Goal: Task Accomplishment & Management: Manage account settings

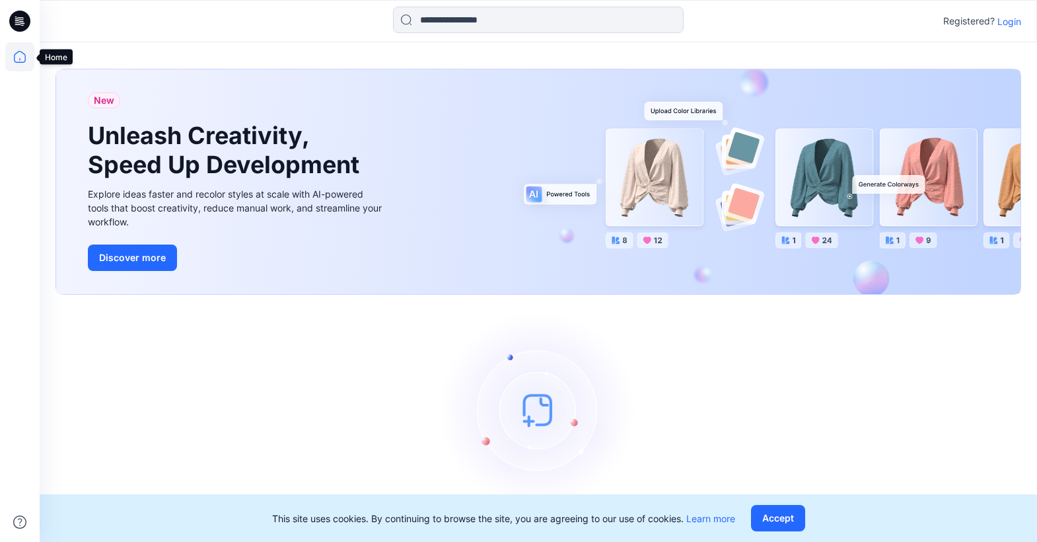
click at [22, 60] on icon at bounding box center [19, 56] width 29 height 29
click at [24, 18] on icon at bounding box center [19, 21] width 21 height 21
click at [18, 53] on icon at bounding box center [19, 56] width 29 height 29
click at [1008, 26] on div "Registered? Login" at bounding box center [538, 21] width 997 height 29
drag, startPoint x: 1009, startPoint y: 29, endPoint x: 1009, endPoint y: 22, distance: 7.3
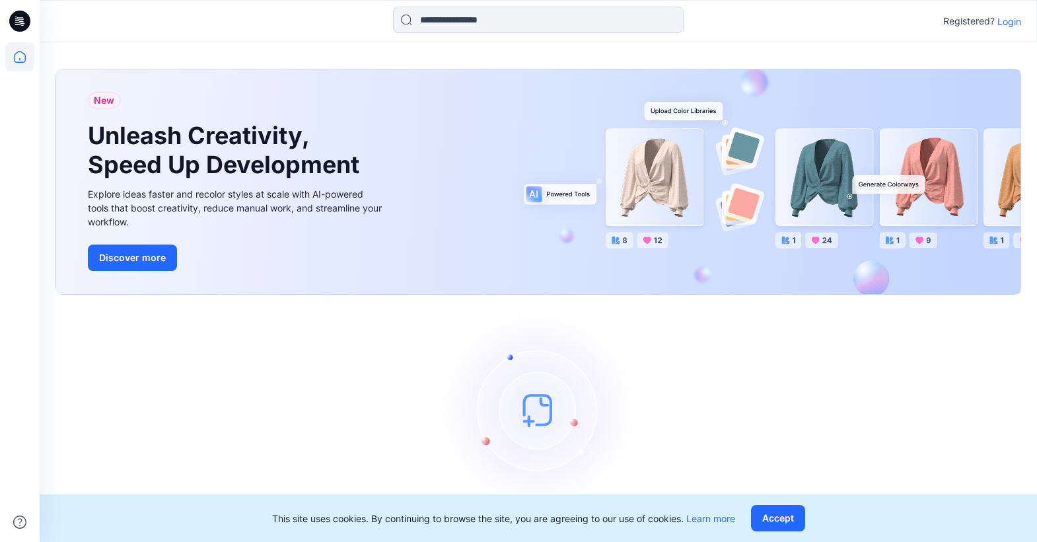
click at [1009, 29] on div "Registered? Login" at bounding box center [538, 21] width 997 height 29
click at [1011, 20] on p "Login" at bounding box center [1009, 22] width 24 height 14
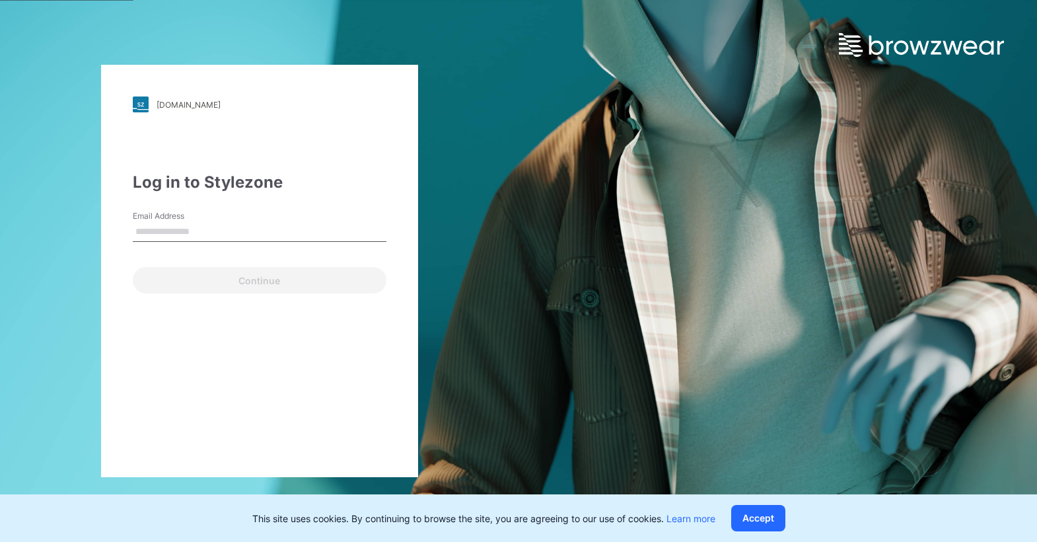
type input "**********"
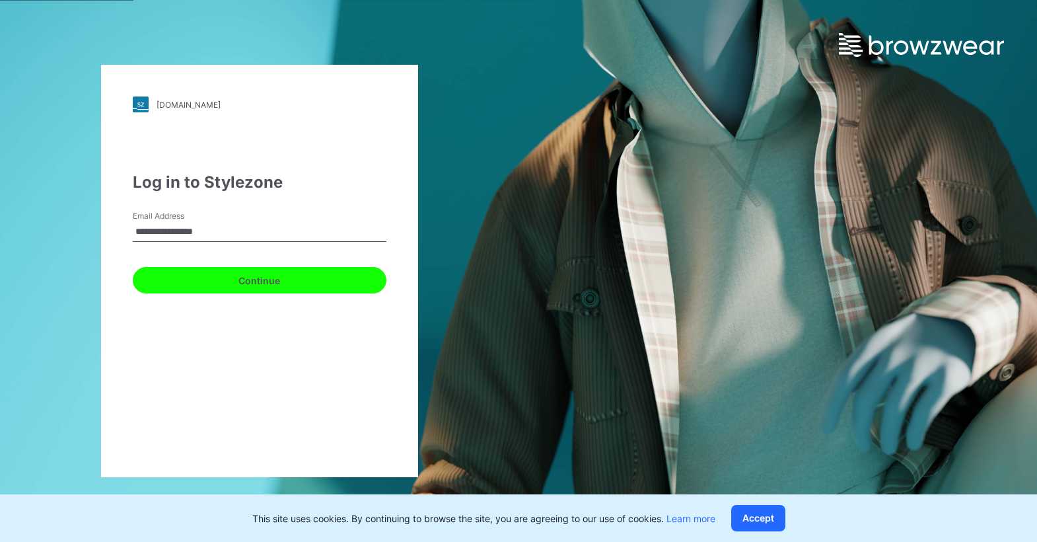
click at [261, 272] on button "Continue" at bounding box center [260, 280] width 254 height 26
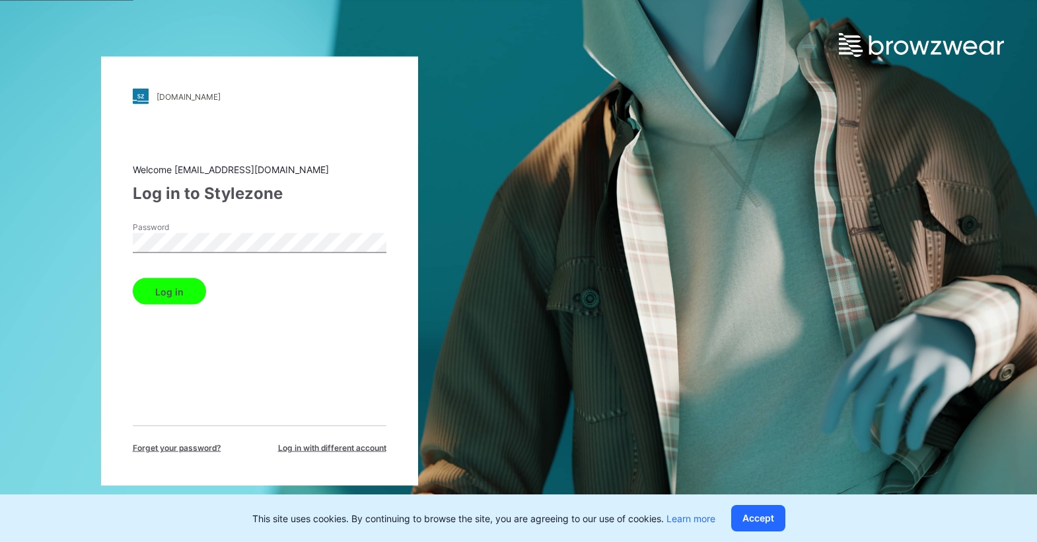
click at [176, 289] on button "Log in" at bounding box center [169, 291] width 73 height 26
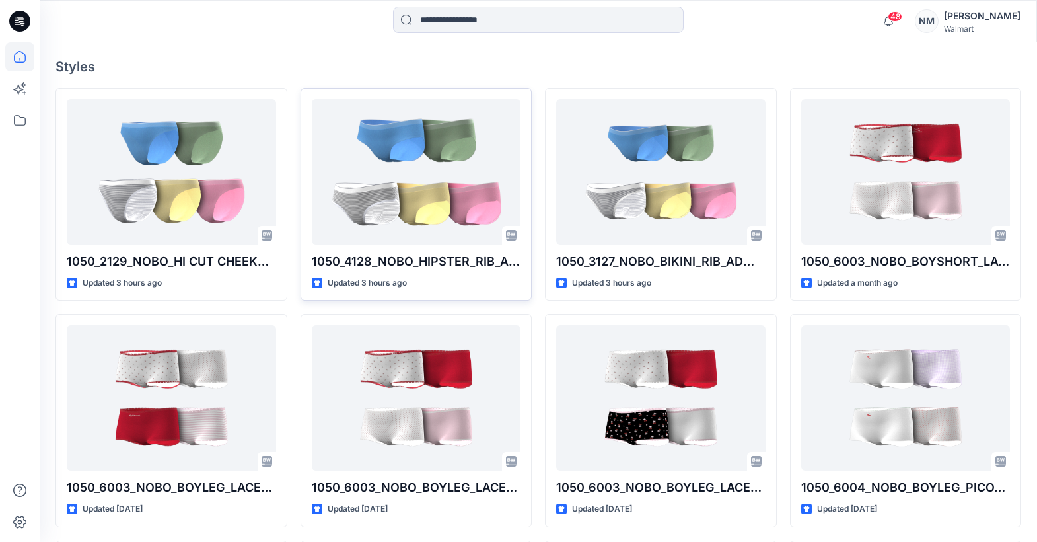
scroll to position [350, 0]
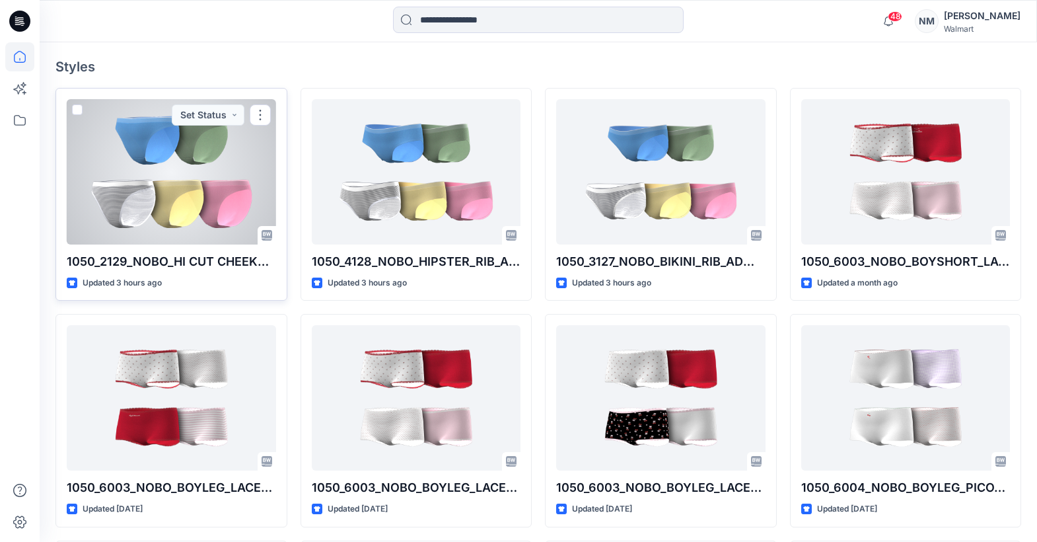
click at [236, 274] on div "1050_2129_NOBO_HI CUT CHEEKY_RIB_ADM_OPT1 Updated 3 hours ago Set Status" at bounding box center [171, 194] width 232 height 213
click at [254, 118] on button "button" at bounding box center [260, 114] width 21 height 21
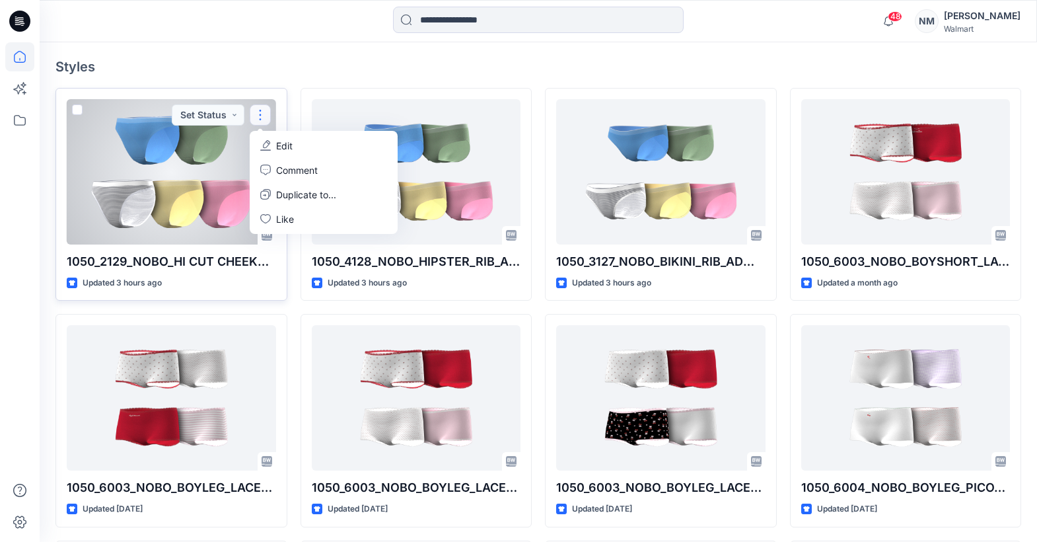
click at [266, 139] on button "Edit" at bounding box center [323, 145] width 143 height 24
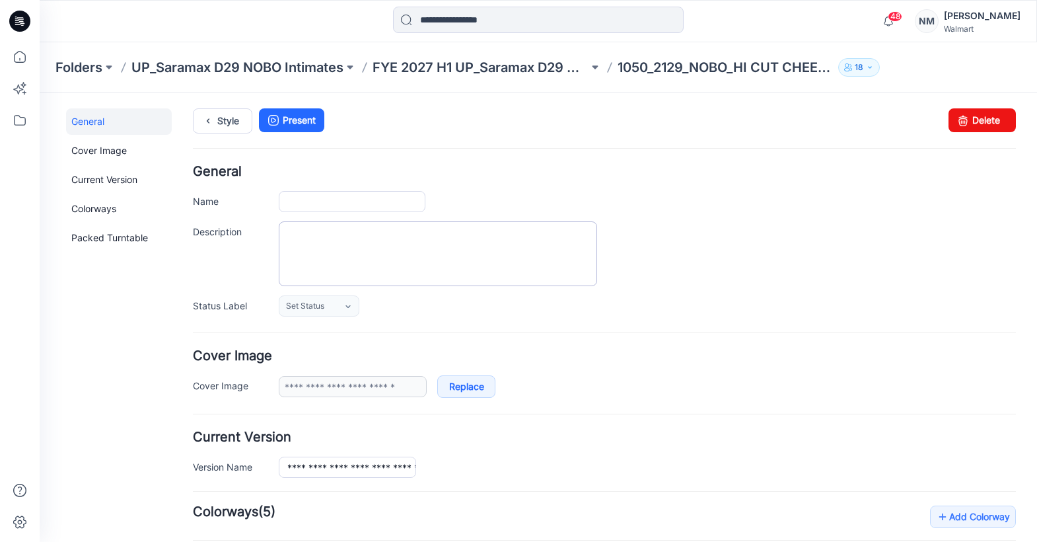
type input "**********"
click at [268, 71] on p "UP_Saramax D29 NOBO Intimates" at bounding box center [237, 67] width 212 height 18
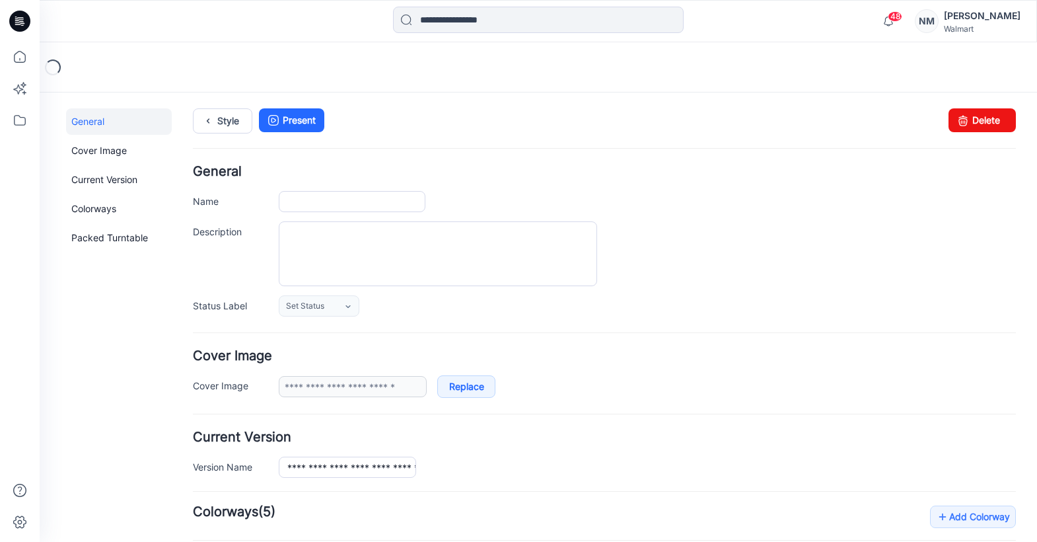
type input "**********"
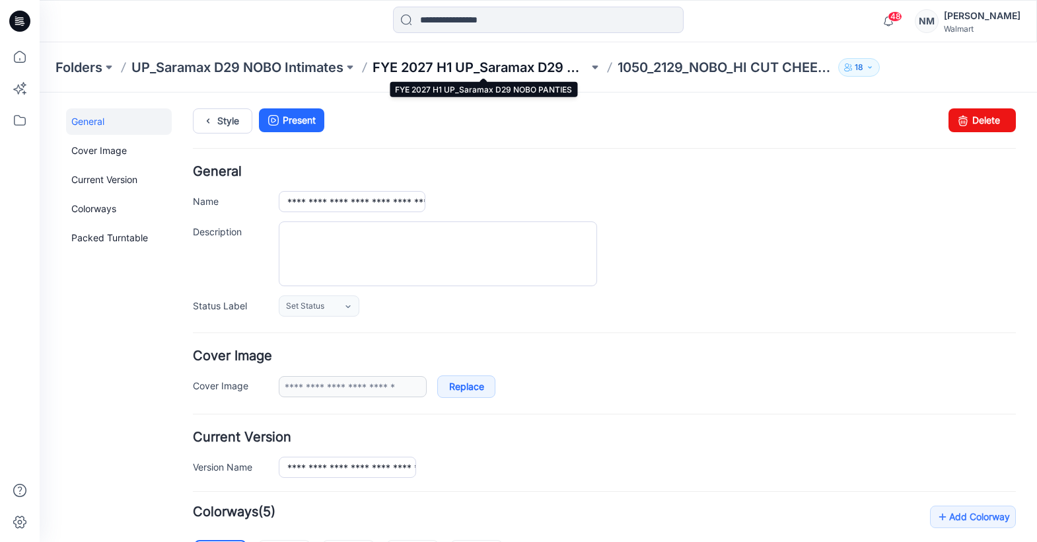
click at [421, 66] on p "FYE 2027 H1 UP_Saramax D29 NOBO PANTIES" at bounding box center [481, 67] width 216 height 18
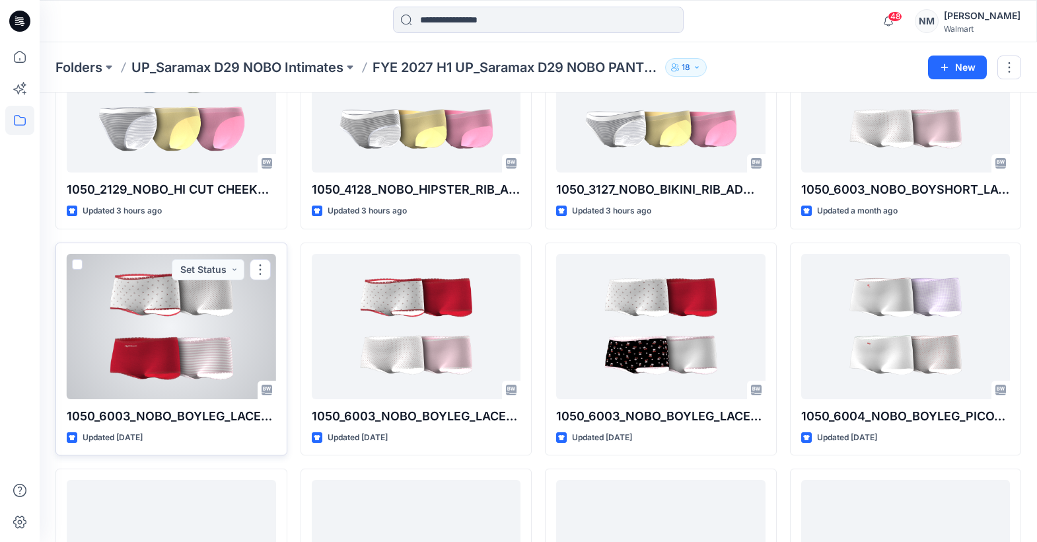
scroll to position [129, 0]
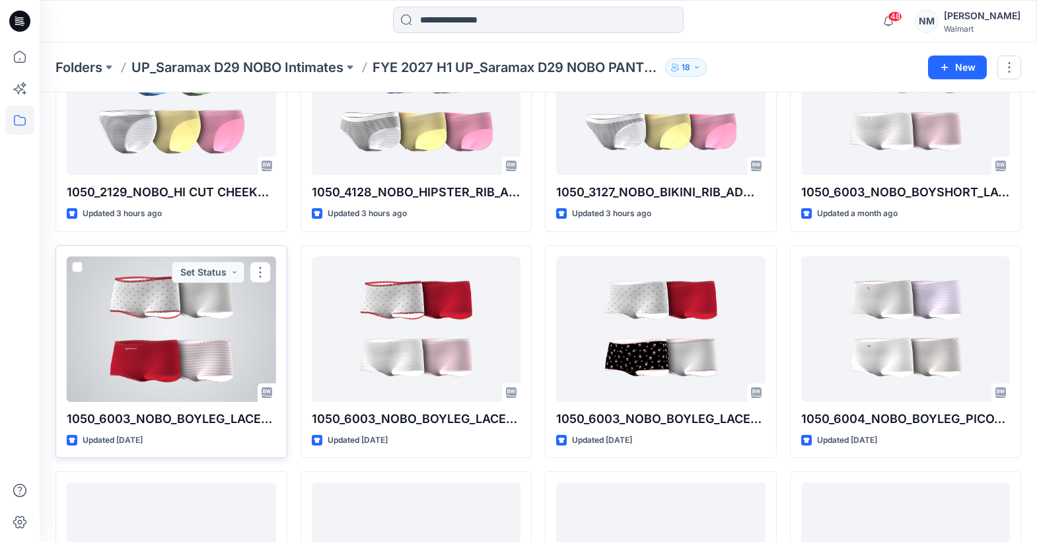
click at [185, 330] on div at bounding box center [171, 328] width 209 height 145
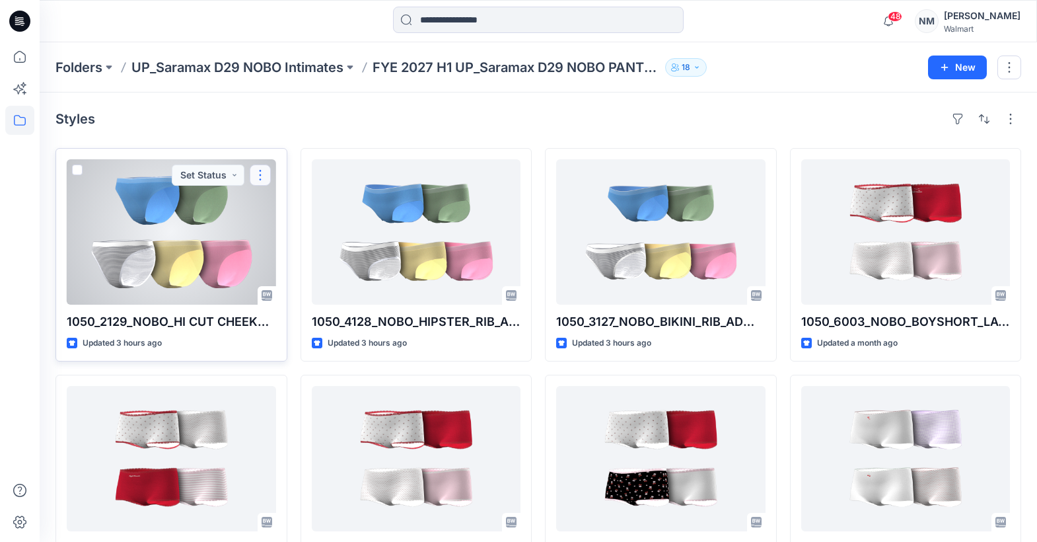
click at [263, 178] on button "button" at bounding box center [260, 174] width 21 height 21
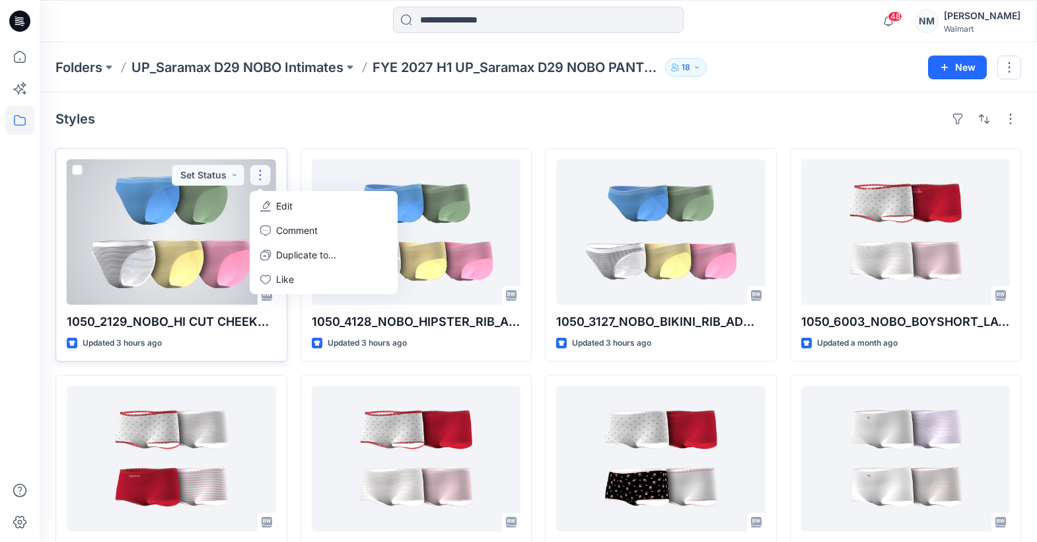
click at [271, 204] on button "Edit" at bounding box center [323, 206] width 143 height 24
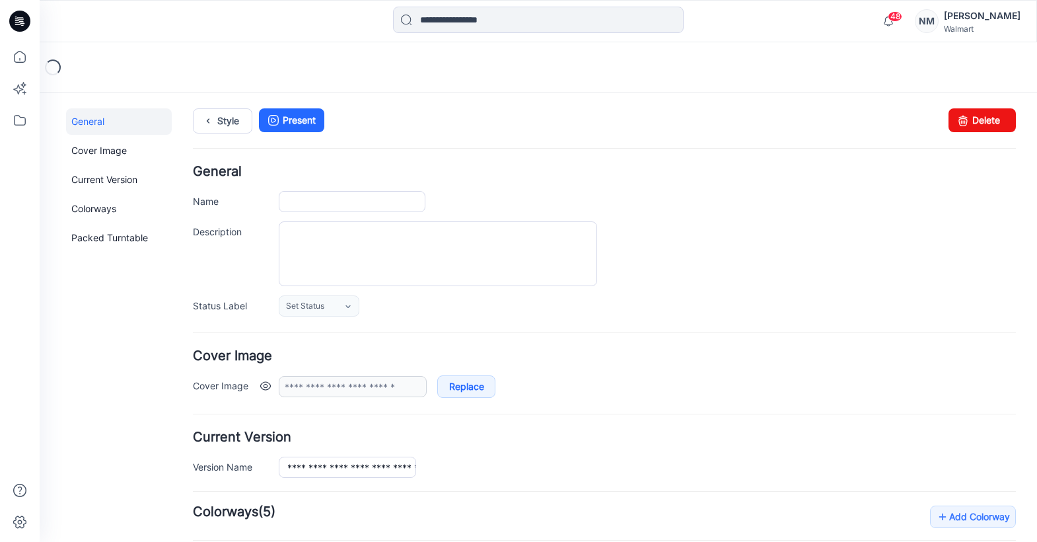
type input "**********"
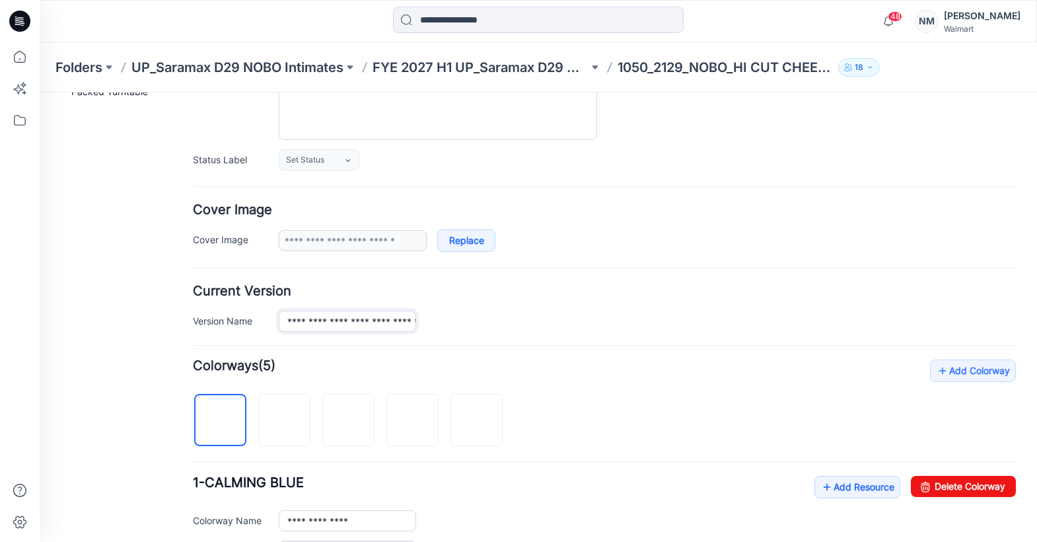
scroll to position [0, 94]
drag, startPoint x: 336, startPoint y: 317, endPoint x: 458, endPoint y: 327, distance: 122.6
click at [466, 324] on div "**********" at bounding box center [647, 320] width 737 height 21
click at [389, 316] on input "**********" at bounding box center [347, 320] width 137 height 21
drag, startPoint x: 394, startPoint y: 320, endPoint x: 460, endPoint y: 325, distance: 65.6
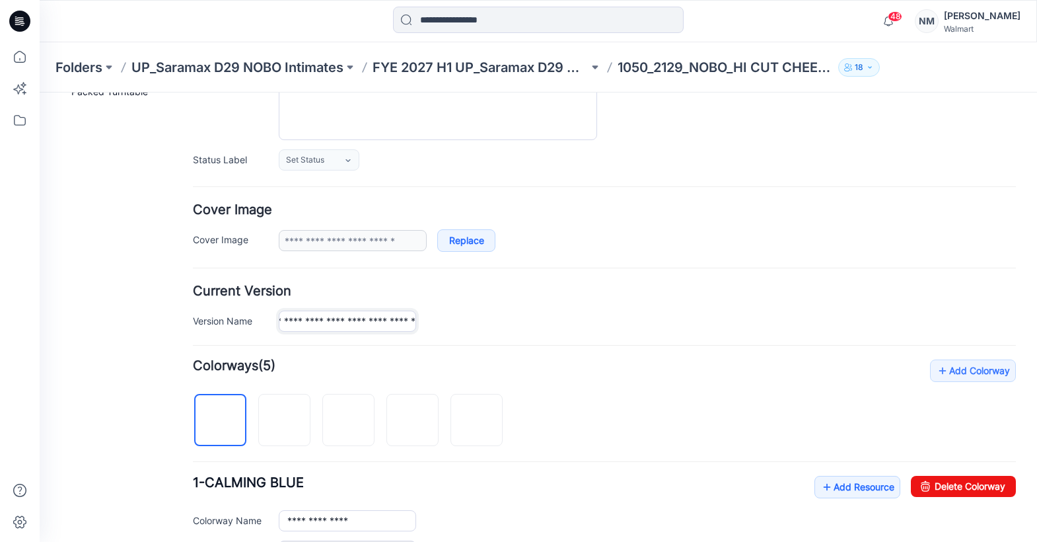
click at [437, 320] on div "**********" at bounding box center [647, 320] width 737 height 21
drag, startPoint x: 522, startPoint y: 319, endPoint x: 670, endPoint y: 361, distance: 154.3
click at [524, 319] on div "**********" at bounding box center [647, 320] width 737 height 21
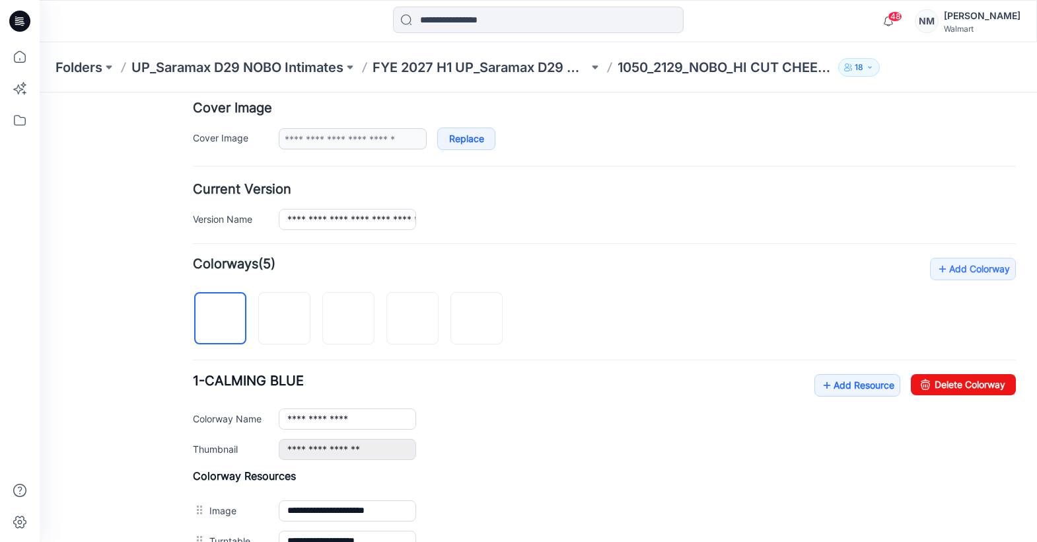
scroll to position [254, 0]
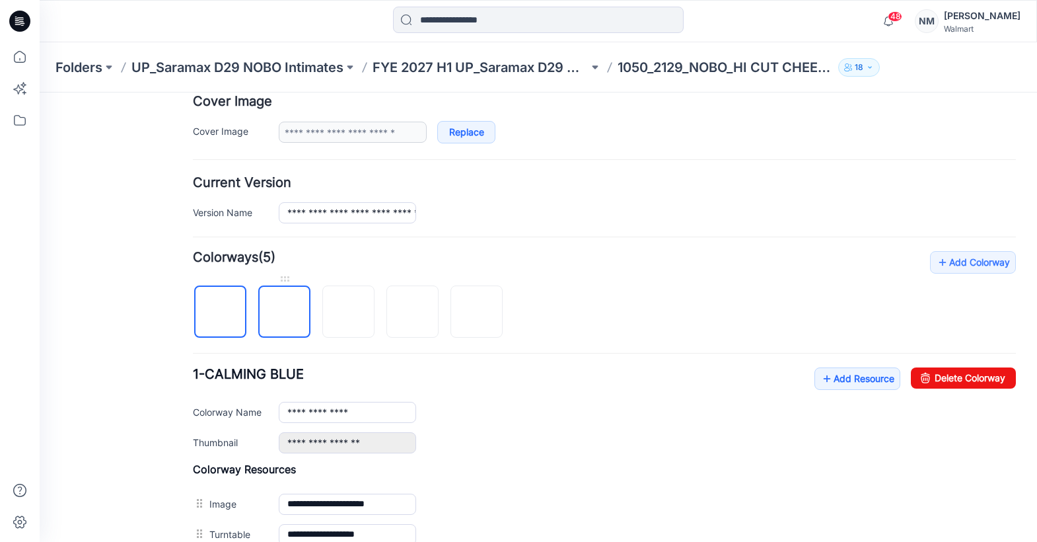
click at [285, 312] on img at bounding box center [285, 312] width 0 height 0
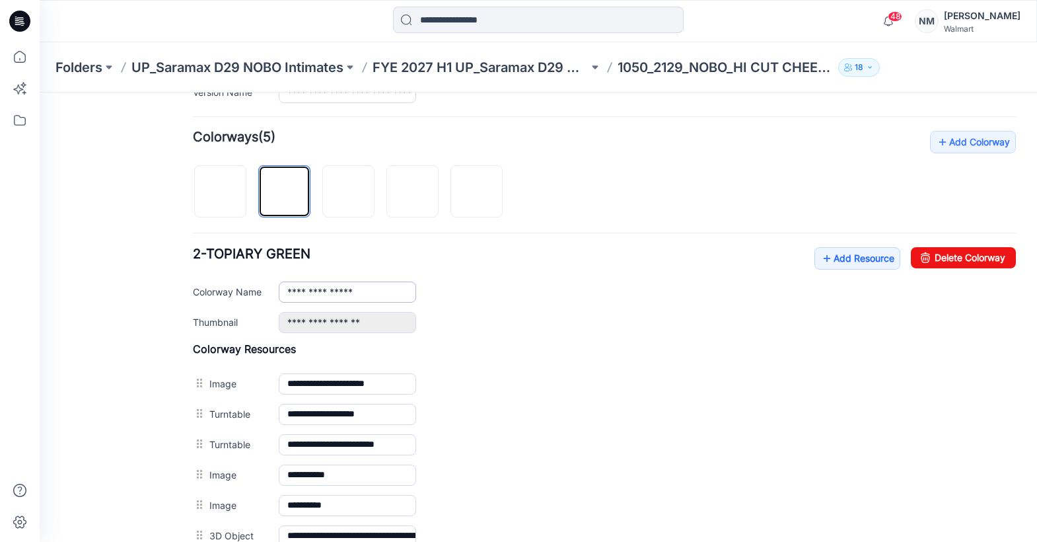
scroll to position [373, 0]
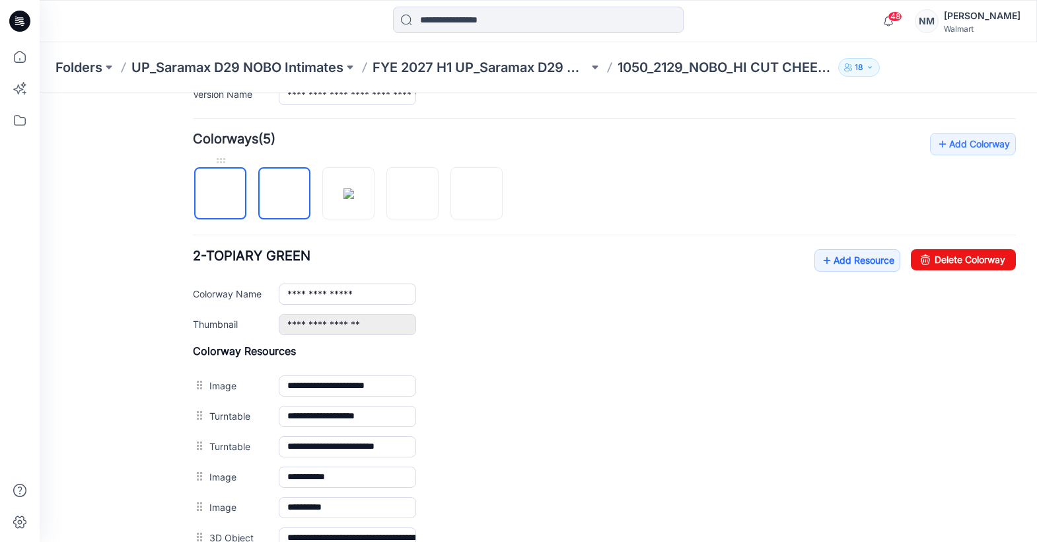
click at [221, 194] on img at bounding box center [221, 194] width 0 height 0
click at [285, 194] on img at bounding box center [285, 194] width 0 height 0
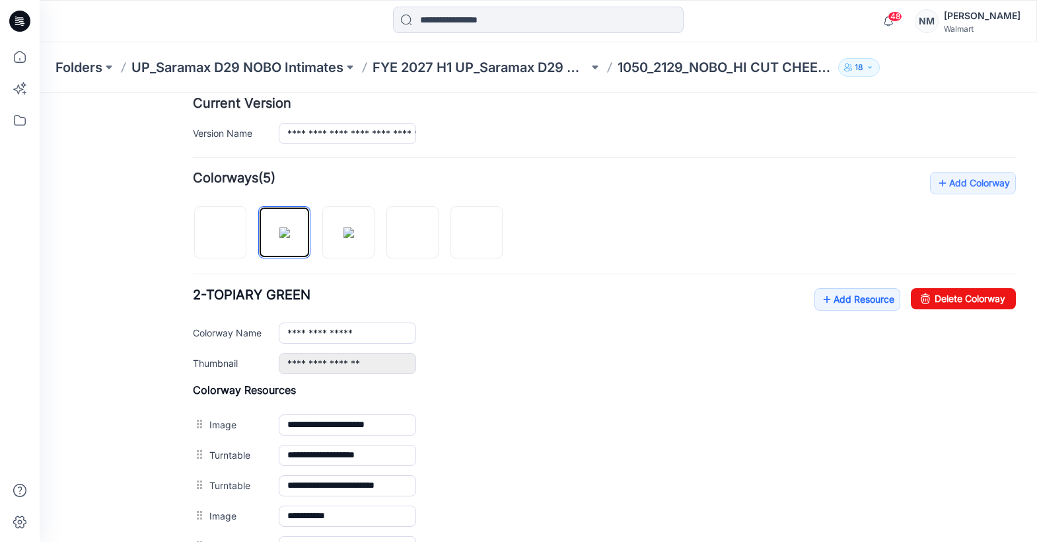
scroll to position [335, 0]
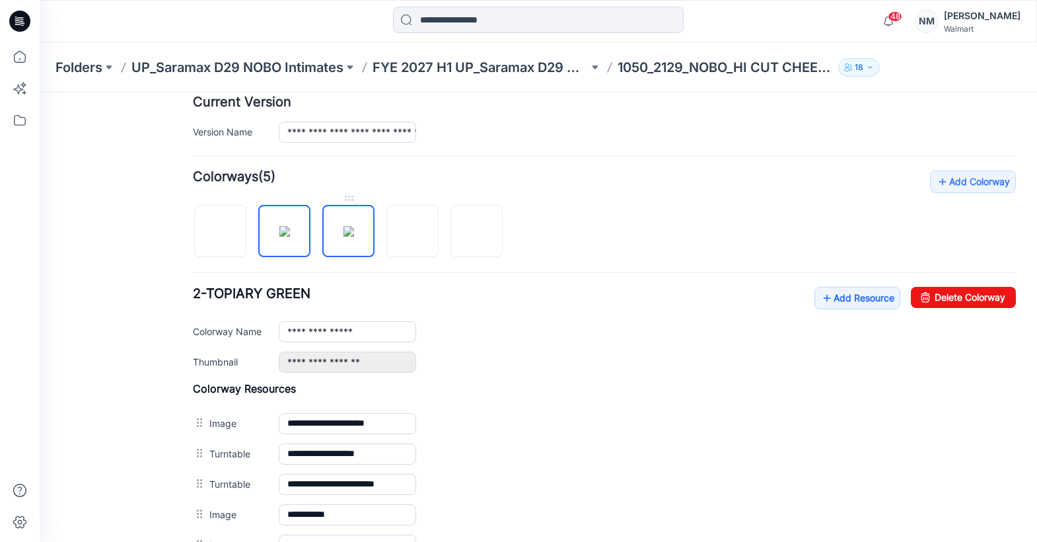
click at [354, 227] on img at bounding box center [348, 231] width 11 height 11
click at [413, 231] on img at bounding box center [413, 231] width 0 height 0
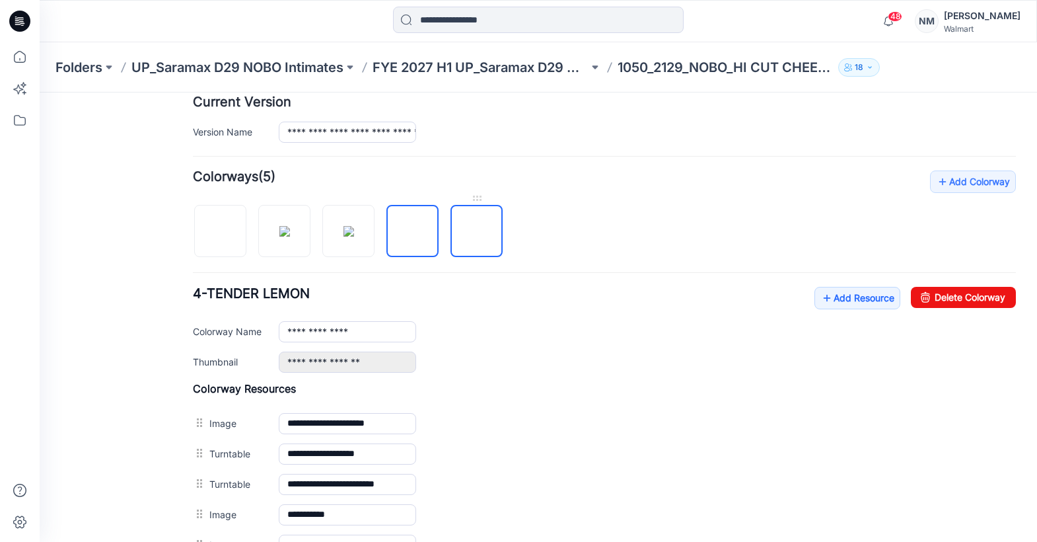
click at [477, 231] on img at bounding box center [477, 231] width 0 height 0
type input "**********"
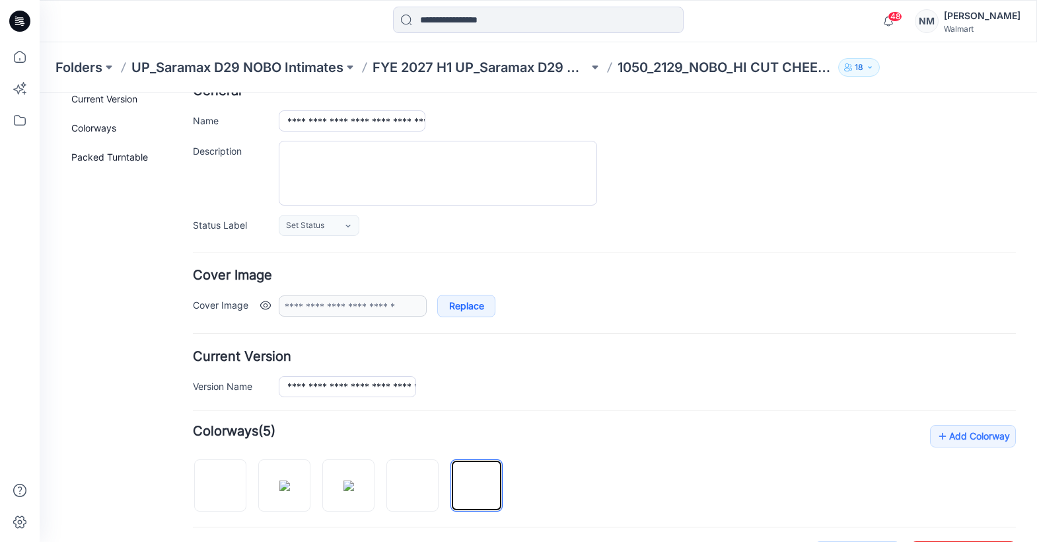
scroll to position [0, 0]
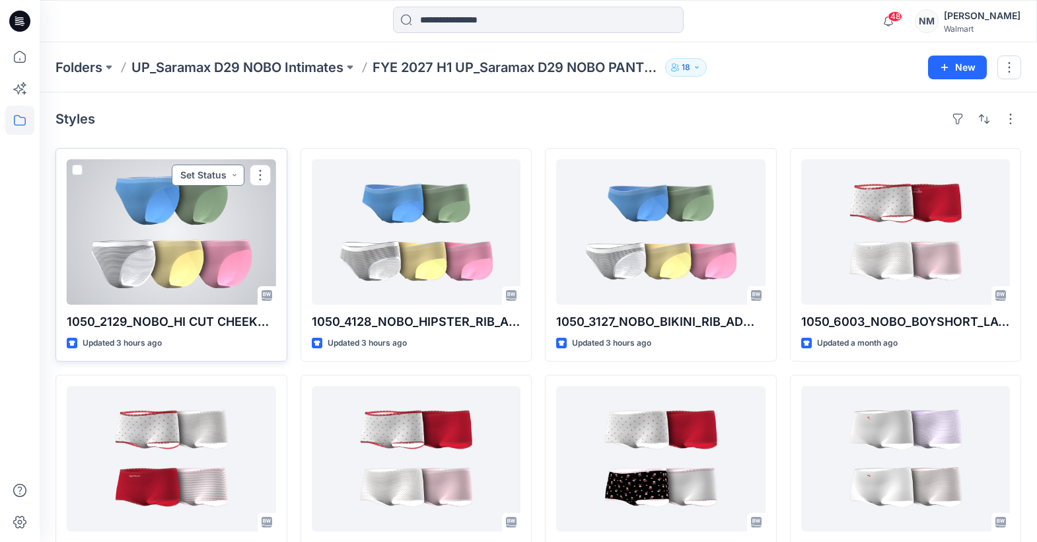
click at [237, 173] on button "Set Status" at bounding box center [208, 174] width 73 height 21
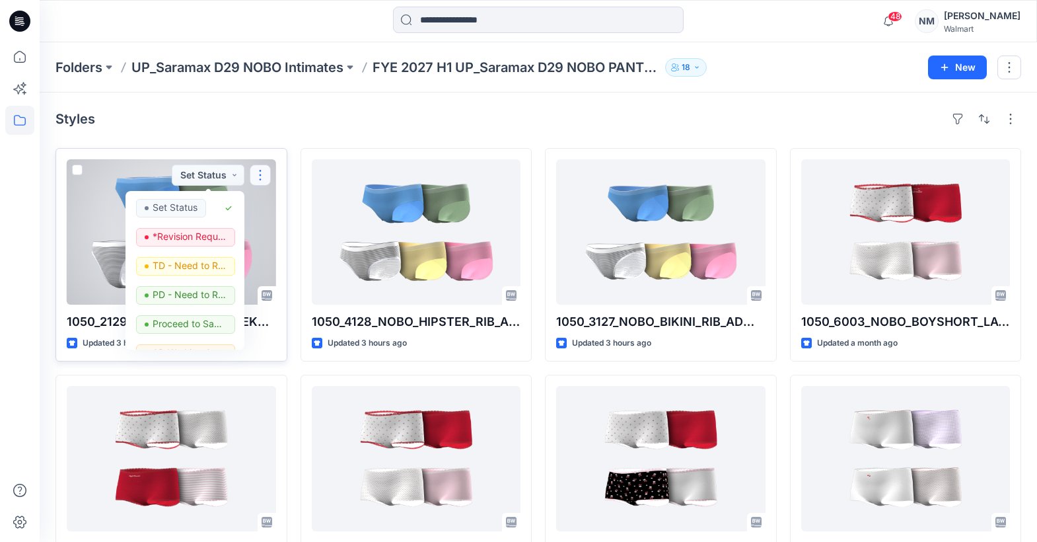
click at [258, 176] on button "button" at bounding box center [260, 174] width 21 height 21
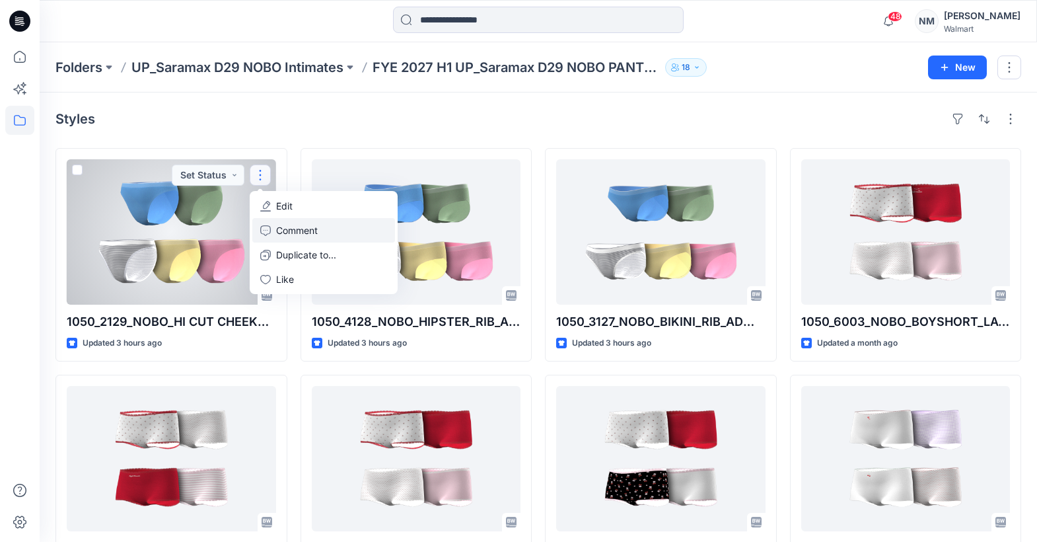
click at [299, 233] on p "Comment" at bounding box center [297, 230] width 42 height 14
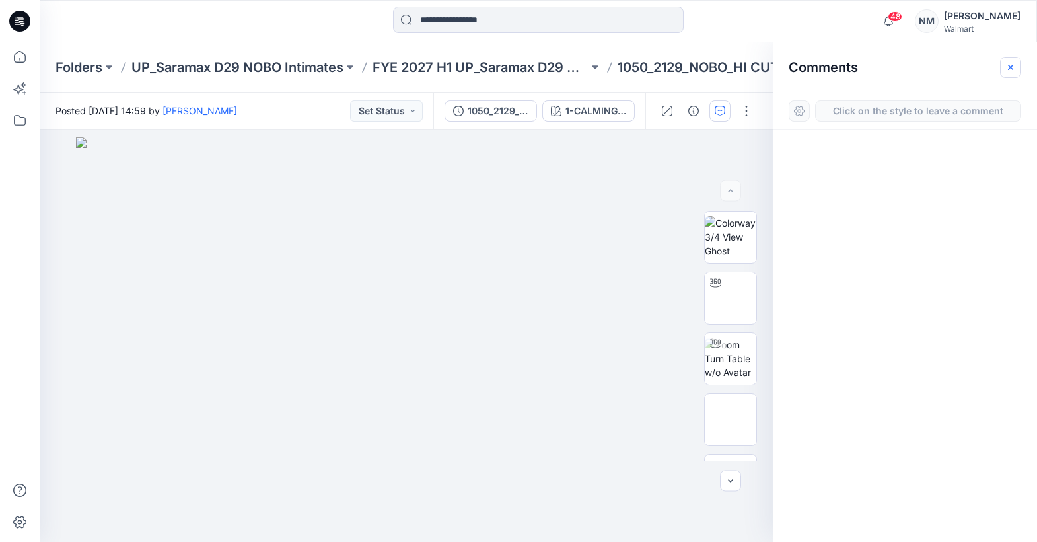
click at [1011, 69] on icon "button" at bounding box center [1010, 67] width 11 height 11
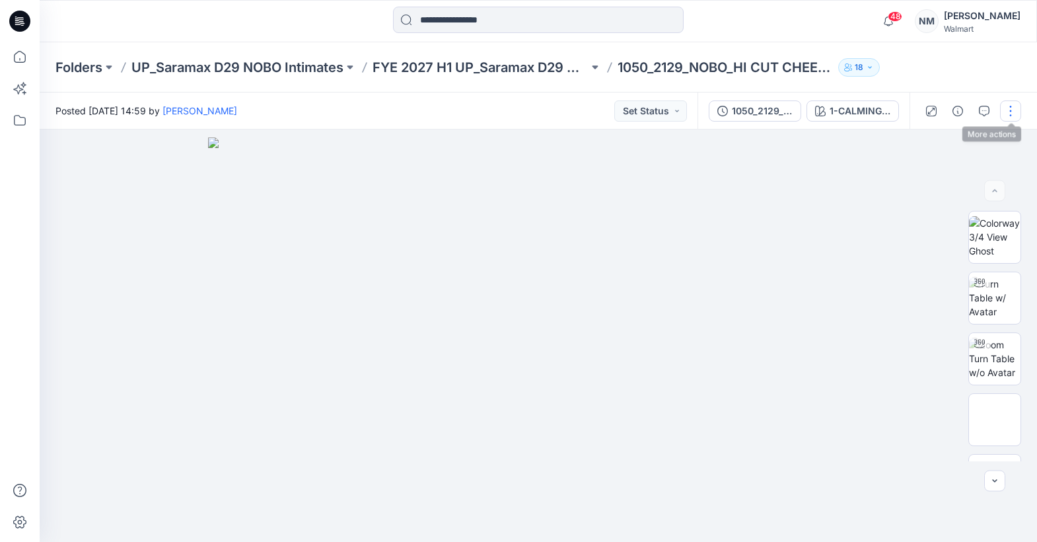
click at [1009, 108] on button "button" at bounding box center [1010, 110] width 21 height 21
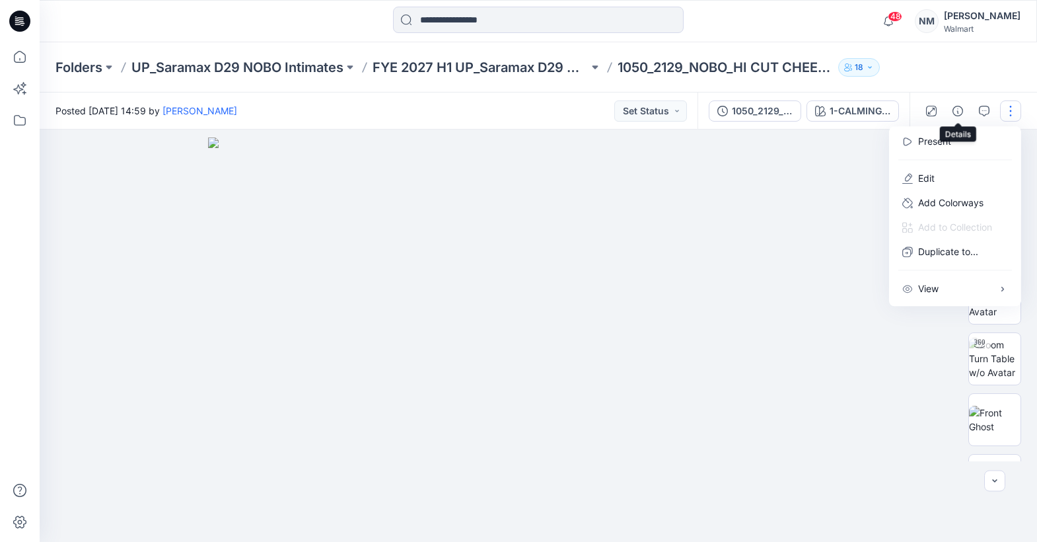
click at [956, 106] on icon "button" at bounding box center [957, 111] width 11 height 11
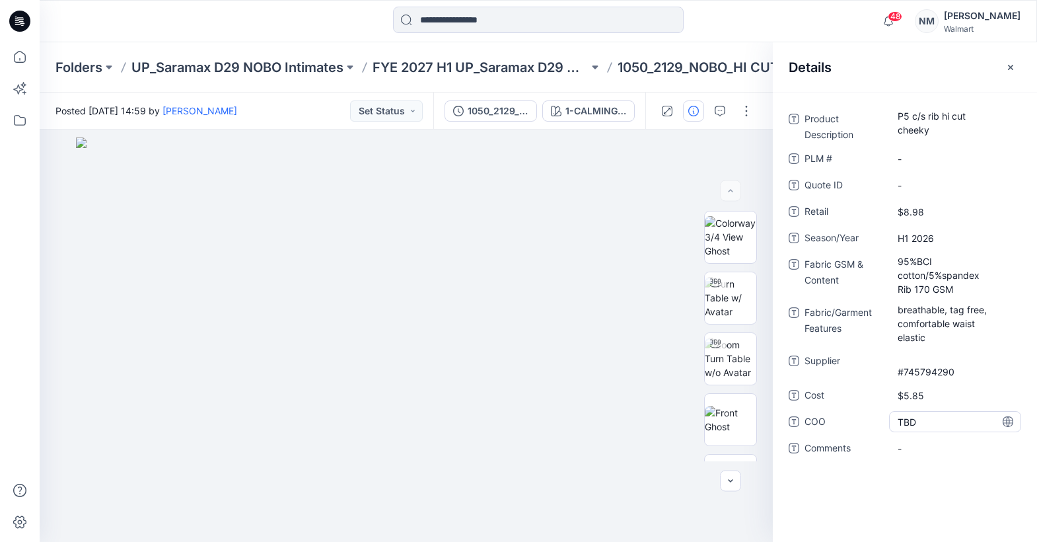
click at [925, 418] on span "TBD" at bounding box center [955, 422] width 115 height 14
drag, startPoint x: 925, startPoint y: 418, endPoint x: 892, endPoint y: 415, distance: 33.2
click at [894, 415] on textarea "***" at bounding box center [955, 421] width 132 height 21
type textarea "*****"
click at [972, 476] on div "Product Description P5 c/s rib hi cut cheeky PLM # - Quote ID - Retail $8.98 Se…" at bounding box center [905, 316] width 264 height 449
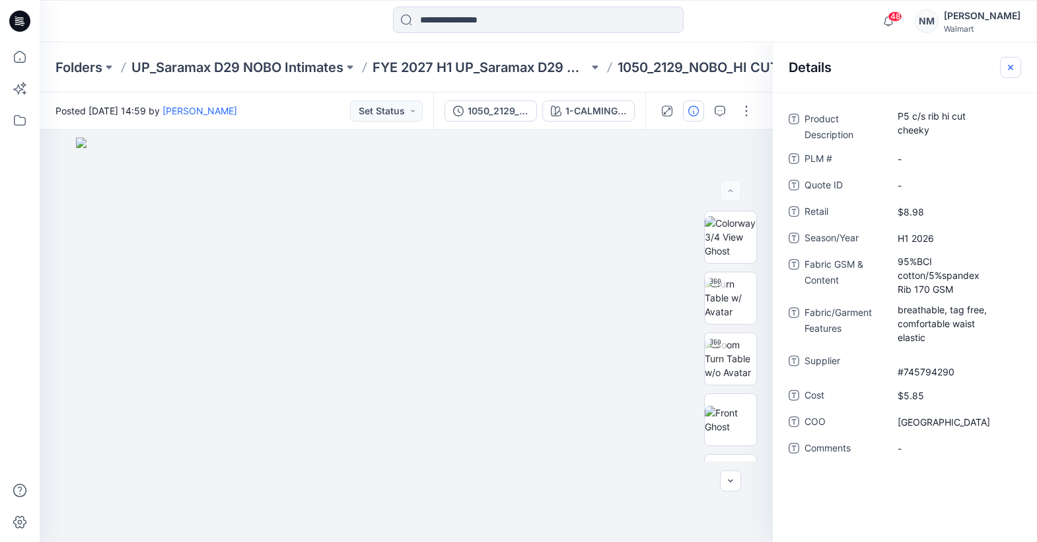
click at [1010, 65] on icon "button" at bounding box center [1010, 67] width 11 height 11
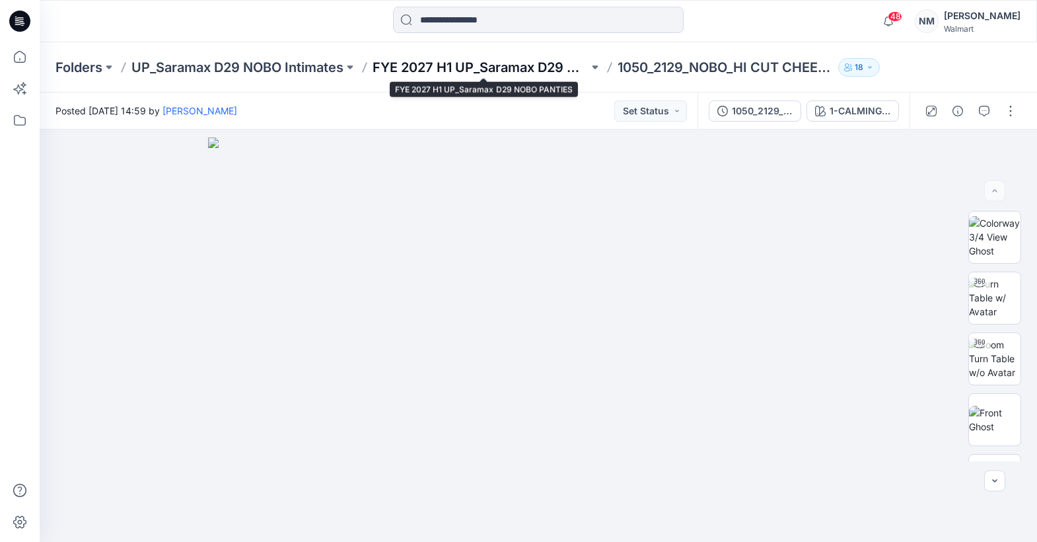
click at [548, 67] on p "FYE 2027 H1 UP_Saramax D29 NOBO PANTIES" at bounding box center [481, 67] width 216 height 18
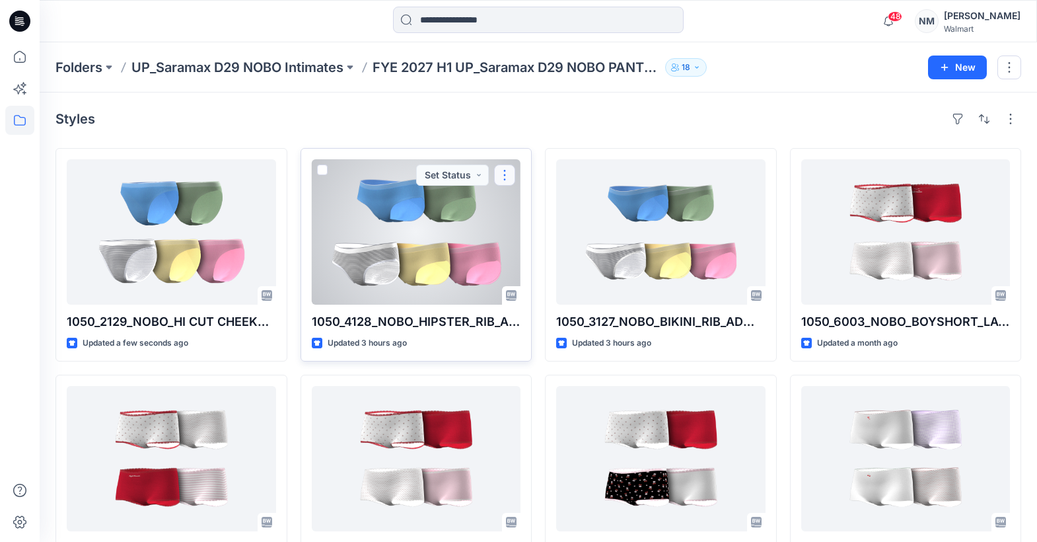
click at [502, 178] on button "button" at bounding box center [504, 174] width 21 height 21
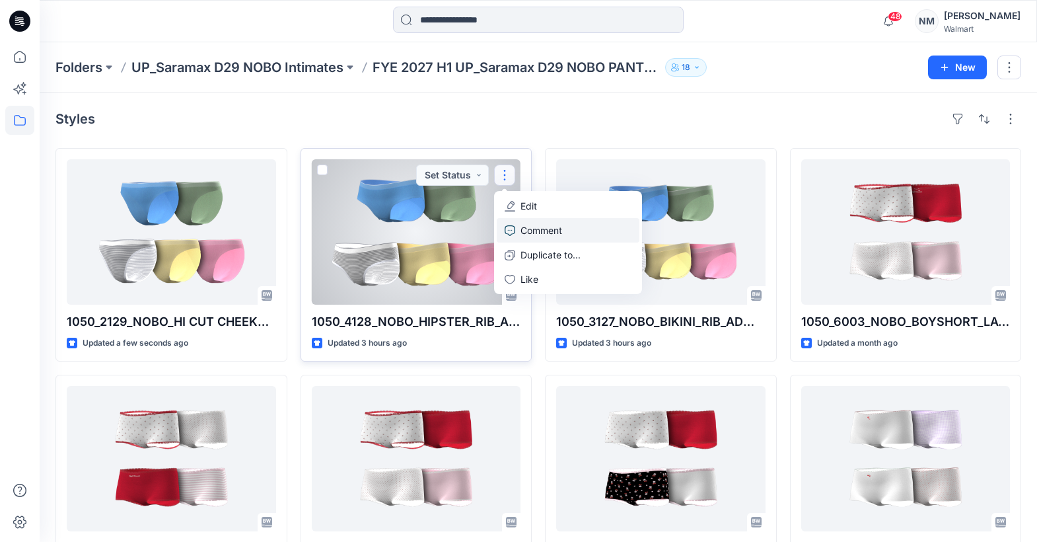
click at [547, 227] on p "Comment" at bounding box center [541, 230] width 42 height 14
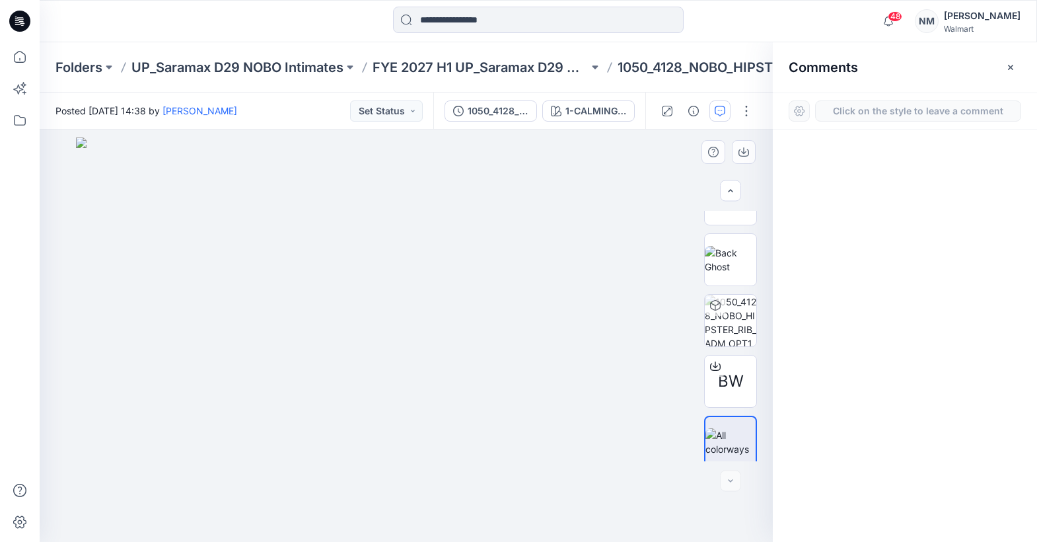
scroll to position [228, 0]
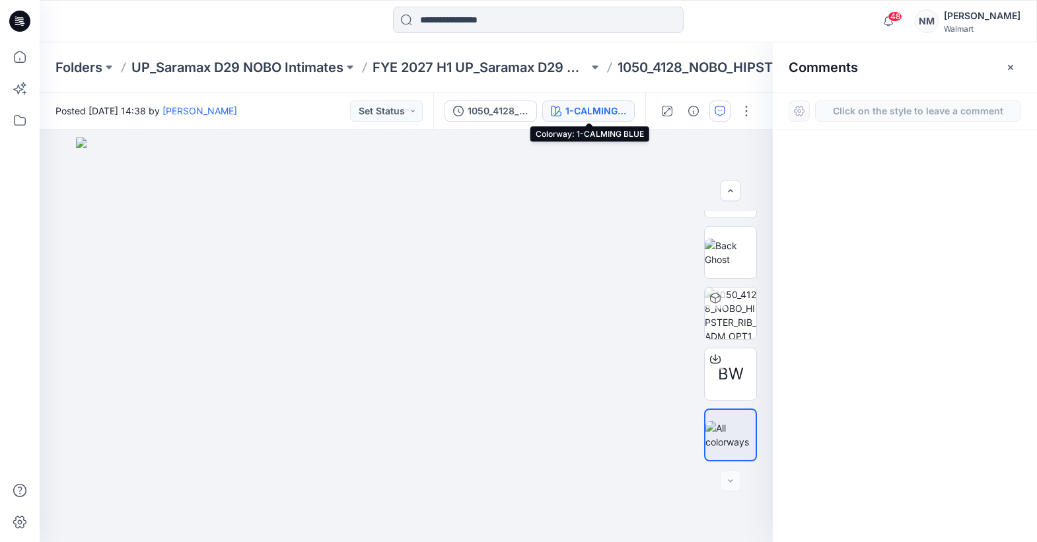
click at [596, 108] on div "1-CALMING BLUE" at bounding box center [595, 111] width 61 height 15
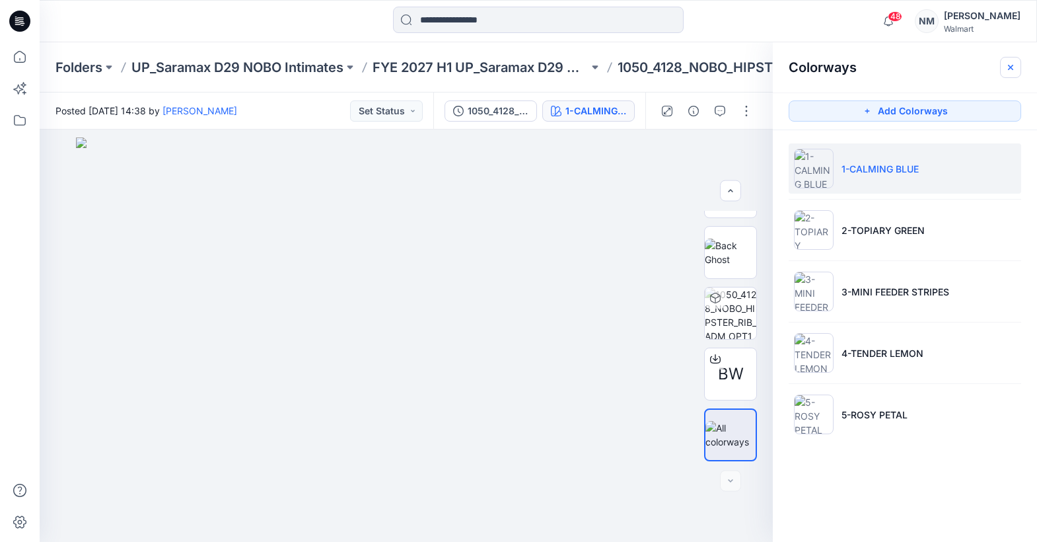
click at [1003, 65] on button "button" at bounding box center [1010, 67] width 21 height 21
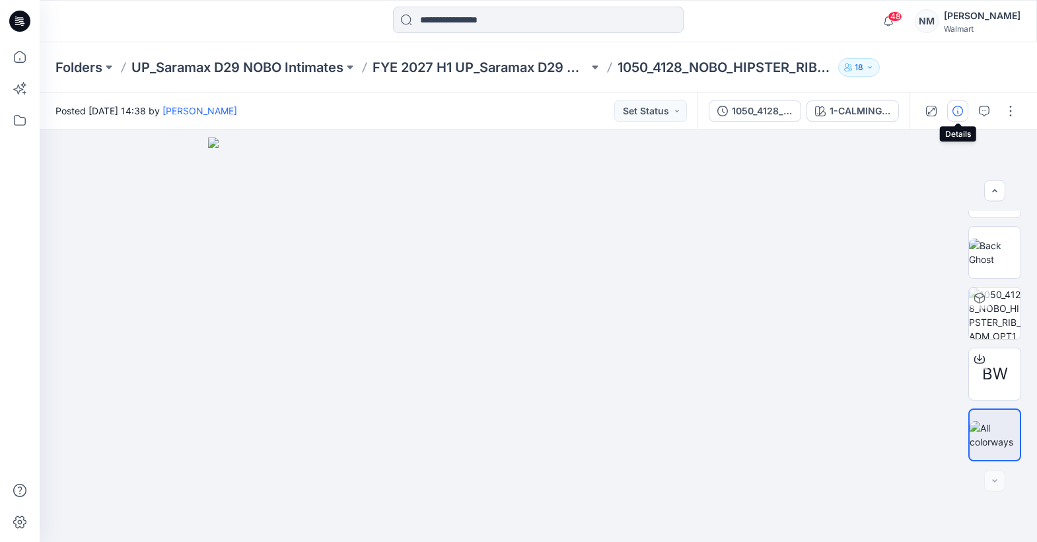
click at [958, 111] on icon "button" at bounding box center [957, 111] width 11 height 11
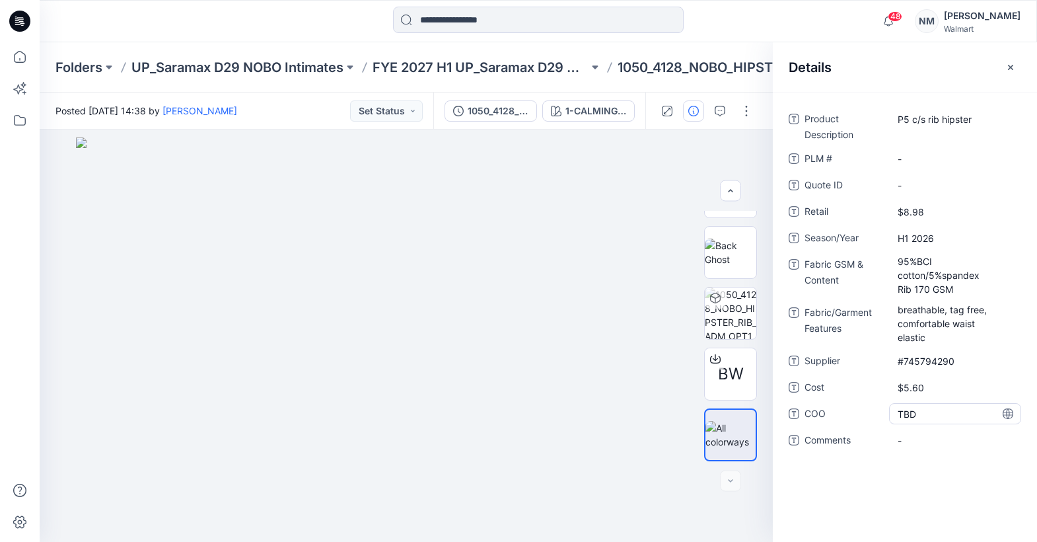
click at [923, 413] on span "TBD" at bounding box center [955, 414] width 115 height 14
drag, startPoint x: 931, startPoint y: 413, endPoint x: 890, endPoint y: 413, distance: 41.0
click at [891, 413] on textarea "***" at bounding box center [955, 413] width 132 height 21
type textarea "*"
type textarea "*****"
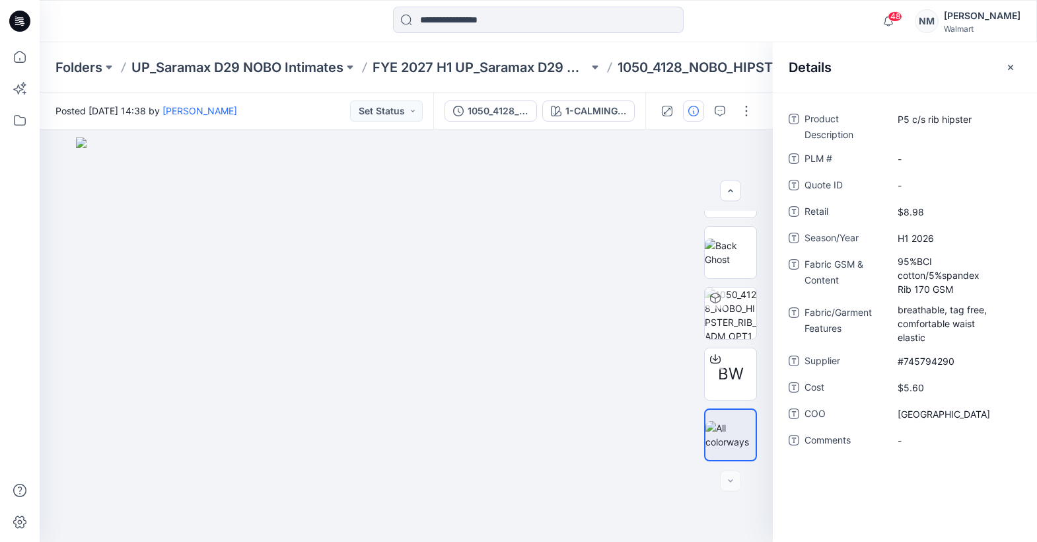
click at [961, 488] on div "Product Description P5 c/s rib hipster PLM # - Quote ID - Retail $8.98 Season/Y…" at bounding box center [905, 316] width 264 height 449
click at [598, 67] on button at bounding box center [595, 67] width 13 height 18
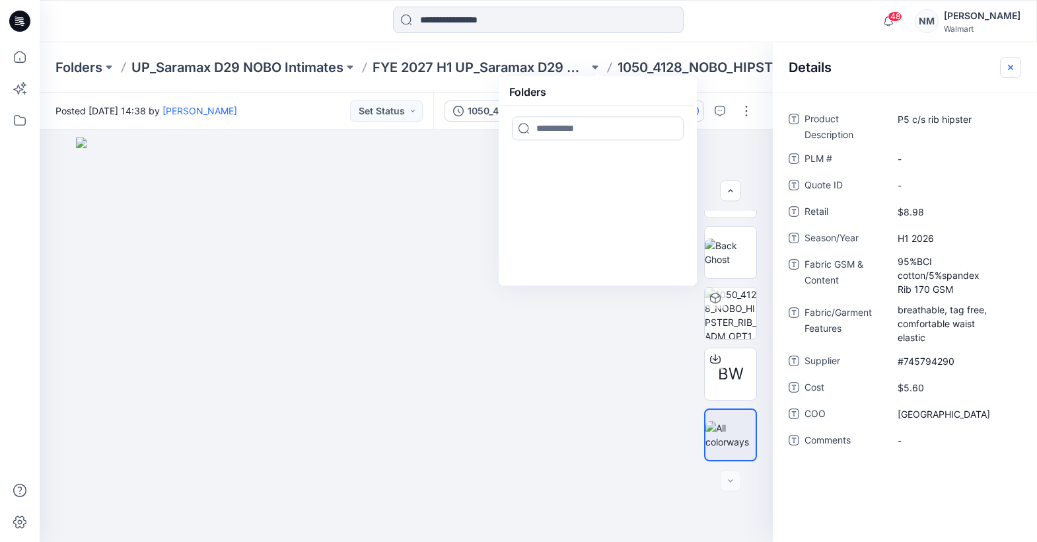
click at [1014, 68] on icon "button" at bounding box center [1010, 67] width 11 height 11
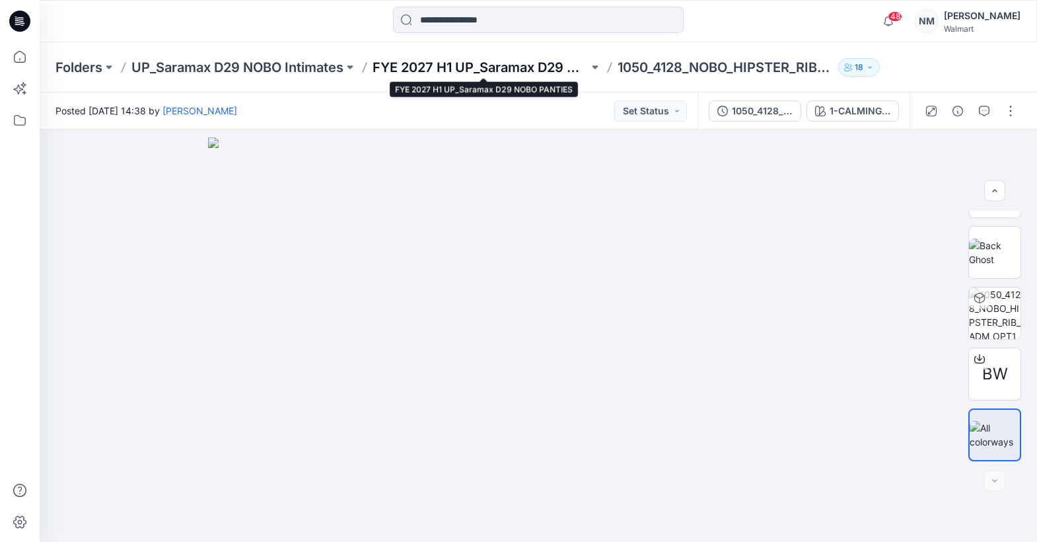
click at [551, 63] on p "FYE 2027 H1 UP_Saramax D29 NOBO PANTIES" at bounding box center [481, 67] width 216 height 18
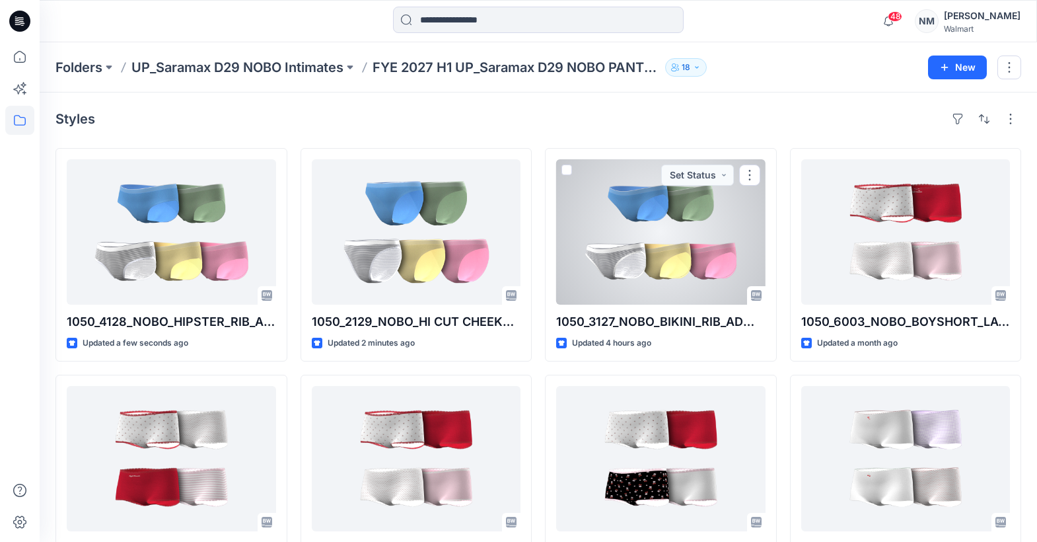
click at [693, 224] on div at bounding box center [660, 231] width 209 height 145
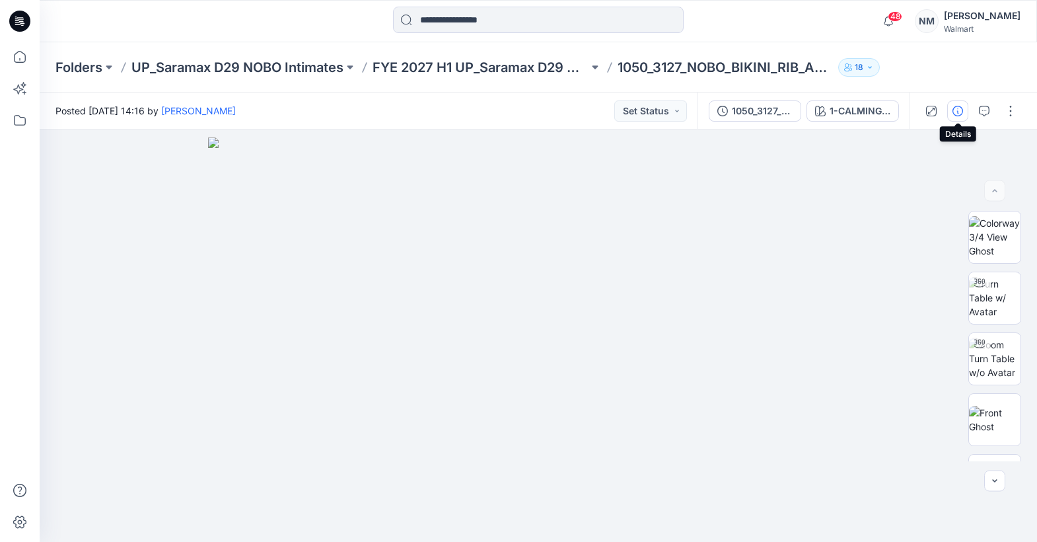
click at [957, 108] on icon "button" at bounding box center [957, 111] width 11 height 11
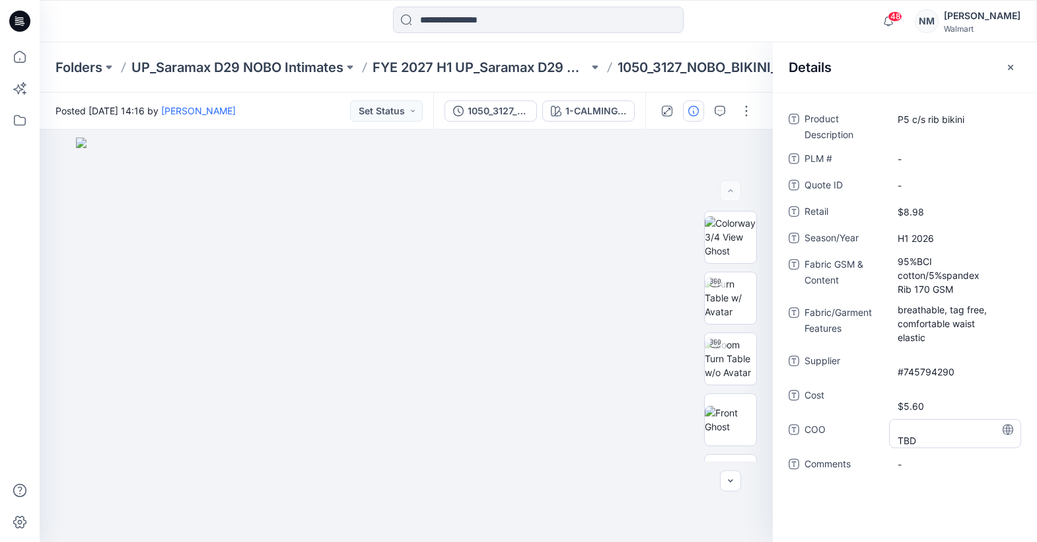
click at [908, 440] on span "TBD" at bounding box center [955, 433] width 115 height 28
drag, startPoint x: 903, startPoint y: 439, endPoint x: 871, endPoint y: 443, distance: 31.9
click at [880, 441] on div "COO ***" at bounding box center [905, 433] width 233 height 28
type textarea "*****"
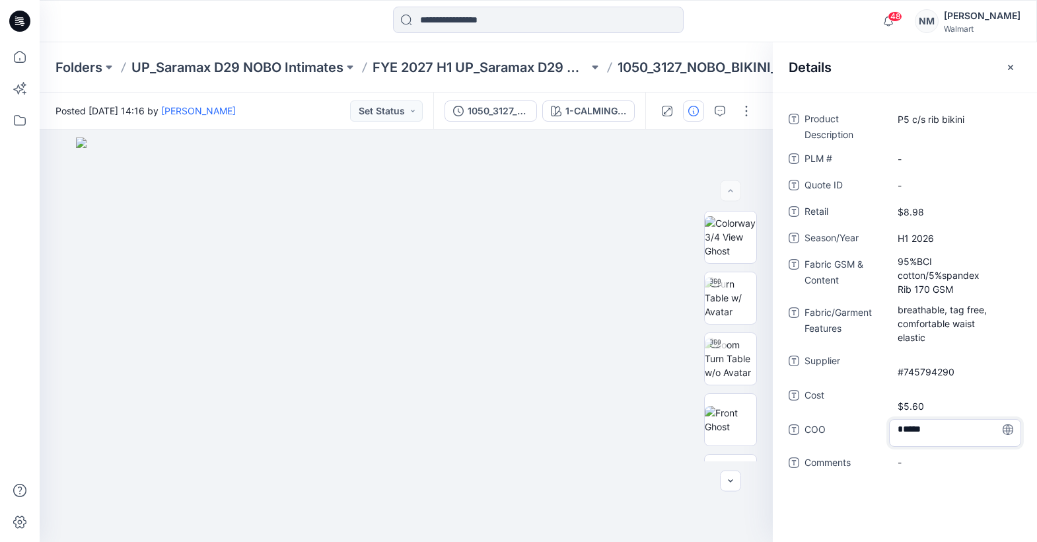
click at [940, 489] on div "Product Description P5 c/s rib bikini PLM # - Quote ID - Retail $8.98 Season/Ye…" at bounding box center [905, 316] width 264 height 449
click at [1011, 66] on icon "button" at bounding box center [1010, 66] width 5 height 5
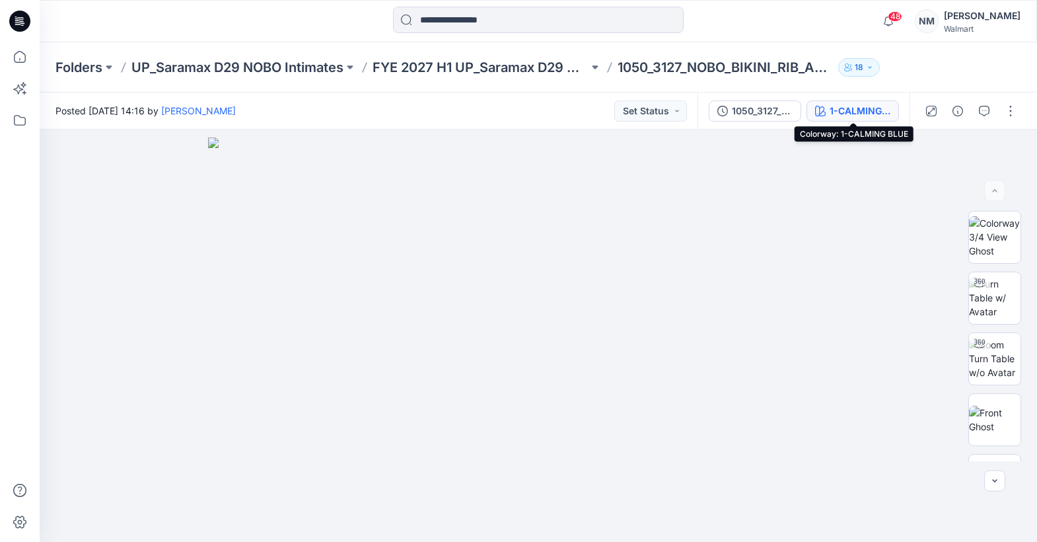
click at [842, 108] on div "1-CALMING BLUE" at bounding box center [860, 111] width 61 height 15
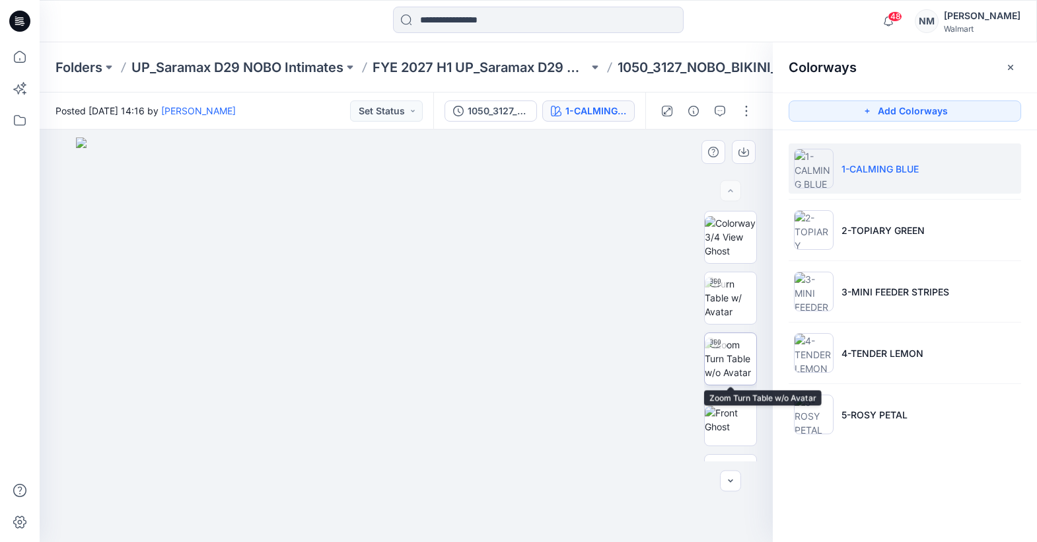
click at [732, 369] on img at bounding box center [731, 359] width 52 height 42
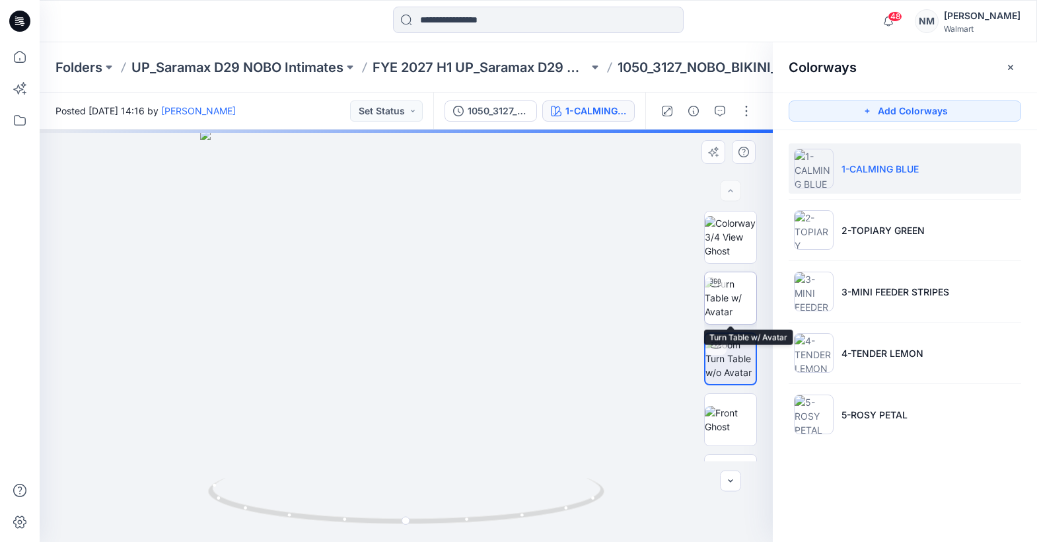
click at [732, 295] on img at bounding box center [731, 298] width 52 height 42
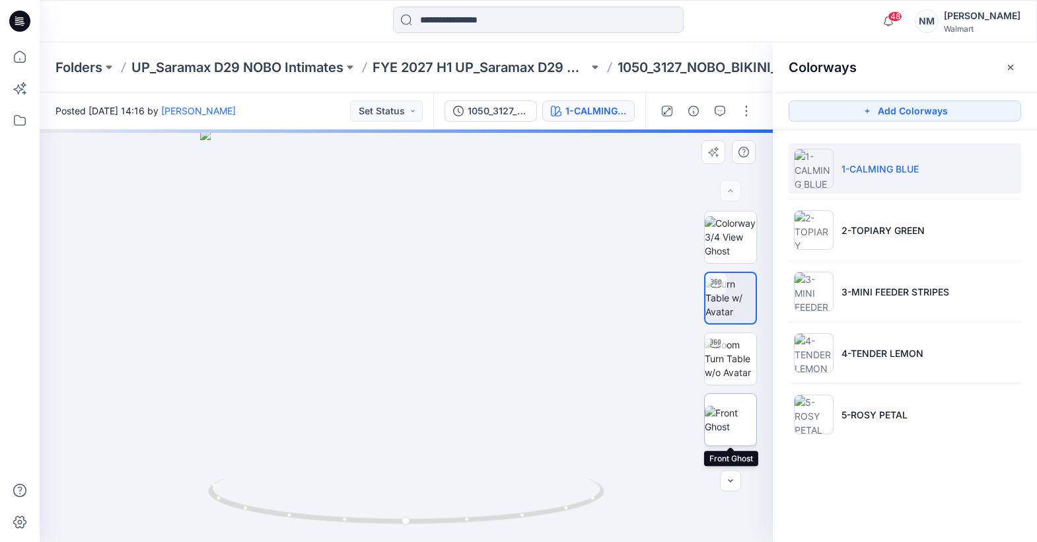
click at [737, 419] on img at bounding box center [731, 420] width 52 height 28
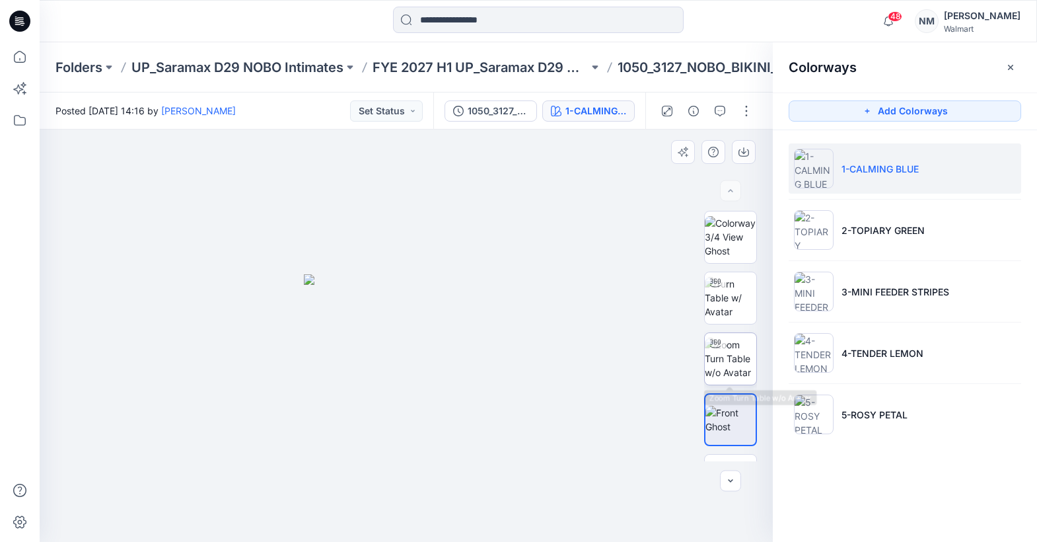
click at [727, 355] on img at bounding box center [731, 359] width 52 height 42
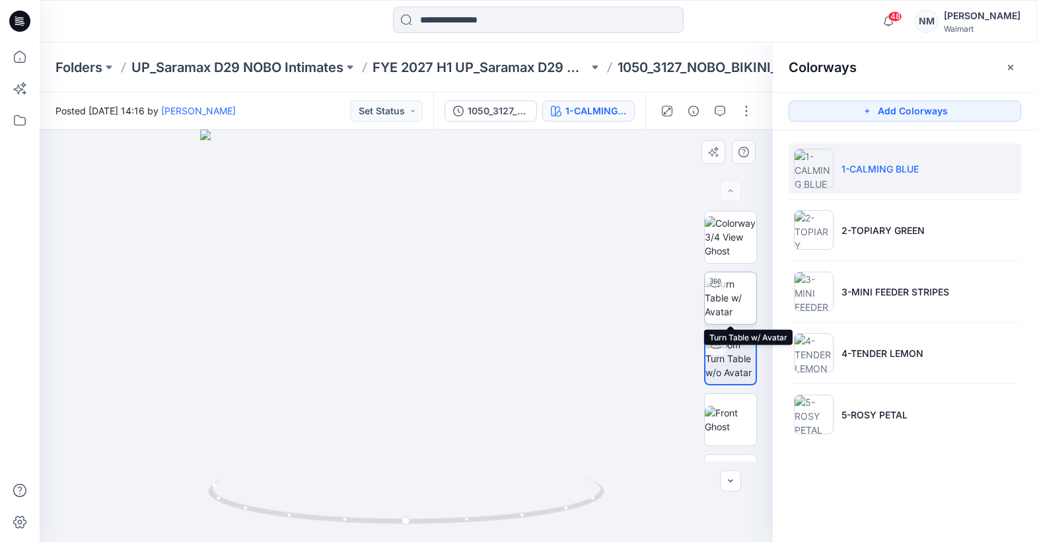
click at [726, 295] on img at bounding box center [731, 298] width 52 height 42
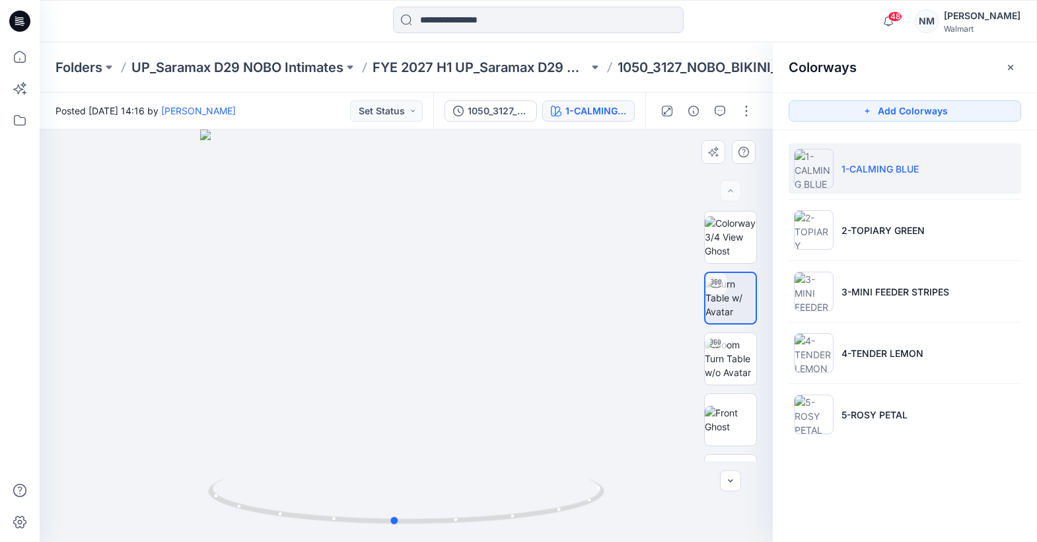
drag, startPoint x: 491, startPoint y: 420, endPoint x: 476, endPoint y: 415, distance: 15.9
click at [479, 415] on div at bounding box center [406, 335] width 733 height 412
click at [1009, 65] on icon "button" at bounding box center [1010, 67] width 11 height 11
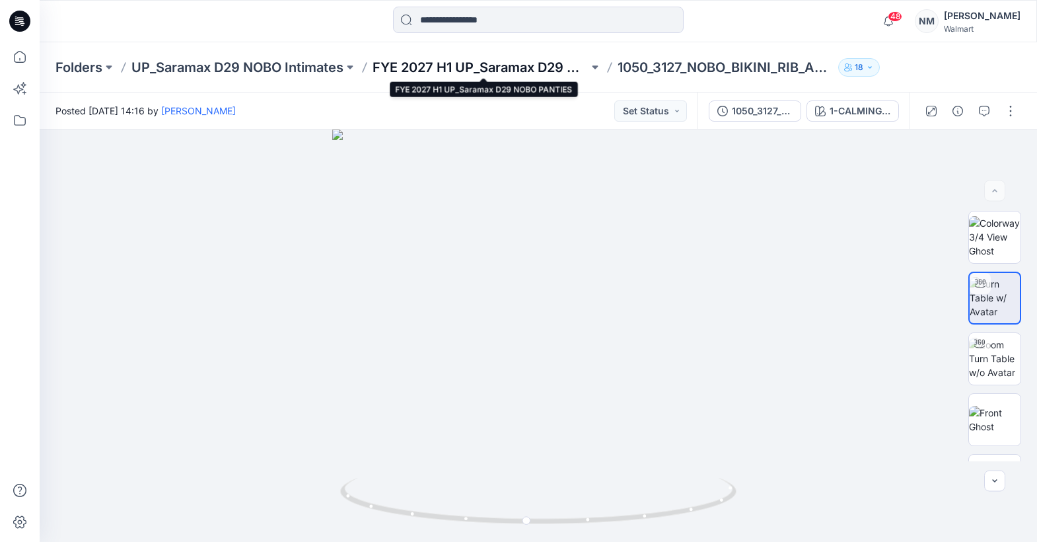
click at [537, 67] on p "FYE 2027 H1 UP_Saramax D29 NOBO PANTIES" at bounding box center [481, 67] width 216 height 18
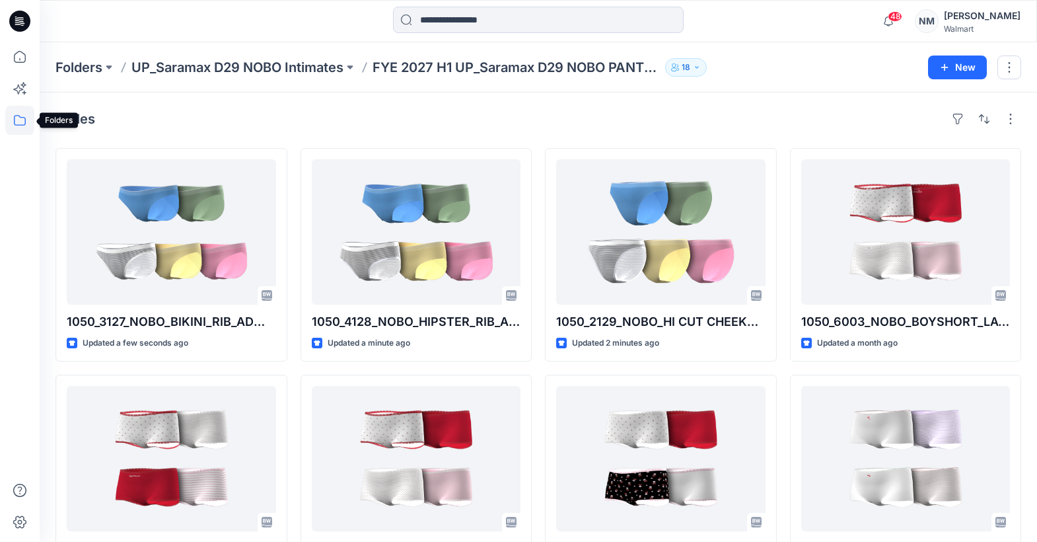
click at [13, 118] on icon at bounding box center [19, 120] width 29 height 29
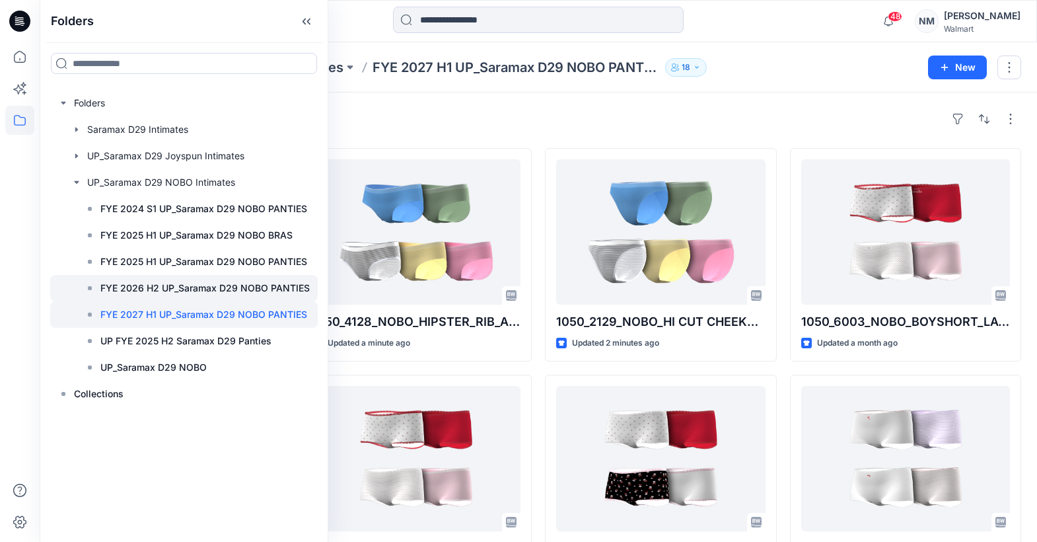
click at [276, 285] on p "FYE 2026 H2 UP_Saramax D29 NOBO PANTIES" at bounding box center [204, 288] width 209 height 16
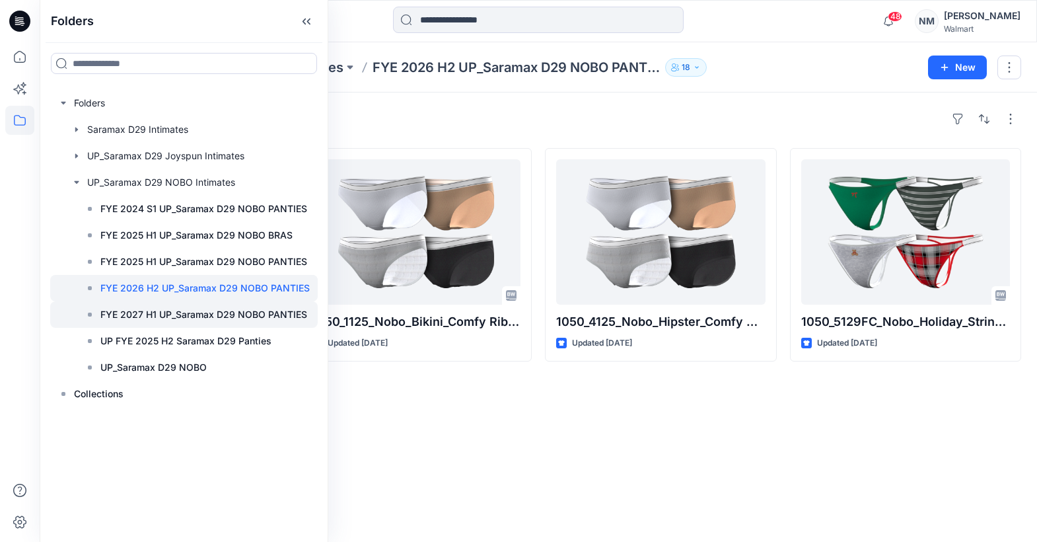
click at [277, 310] on p "FYE 2027 H1 UP_Saramax D29 NOBO PANTIES" at bounding box center [203, 314] width 207 height 16
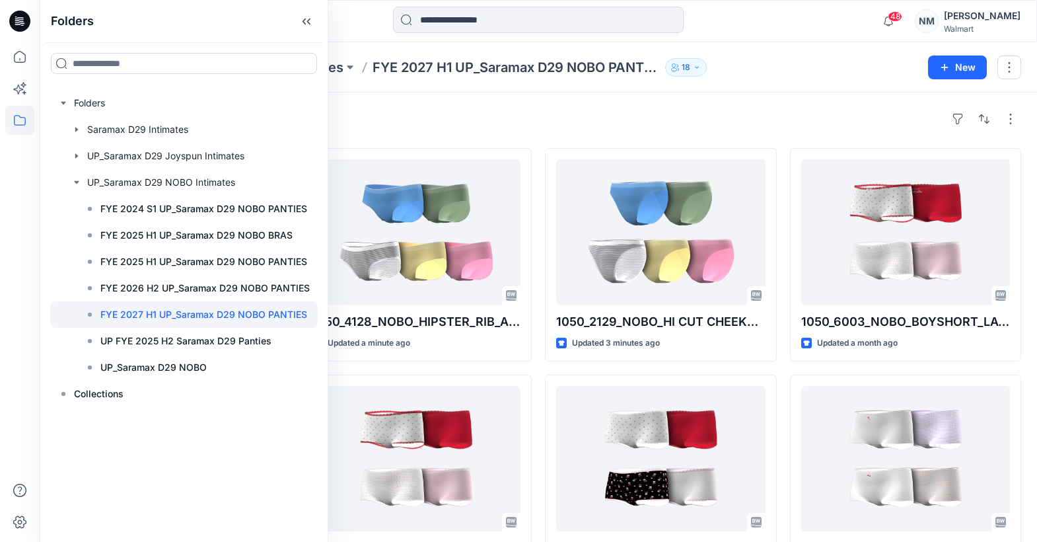
click at [562, 104] on div "Styles 1050_3127_NOBO_BIKINI_RIB_ADM_OPT1 Updated a minute ago 1050_6003_NOBO_B…" at bounding box center [538, 484] width 997 height 785
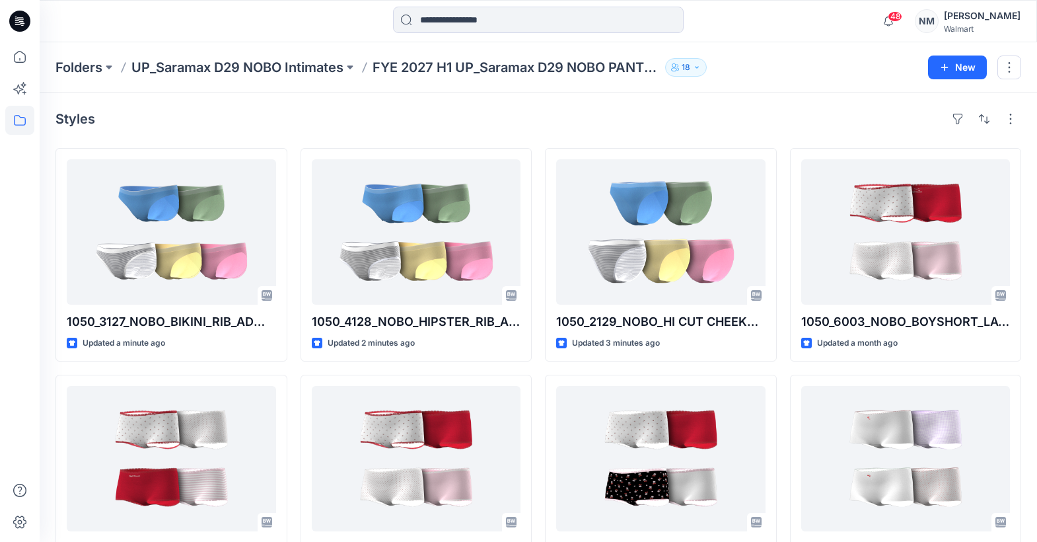
click at [261, 120] on div "Styles" at bounding box center [538, 118] width 966 height 21
